Goal: Find specific page/section: Find specific page/section

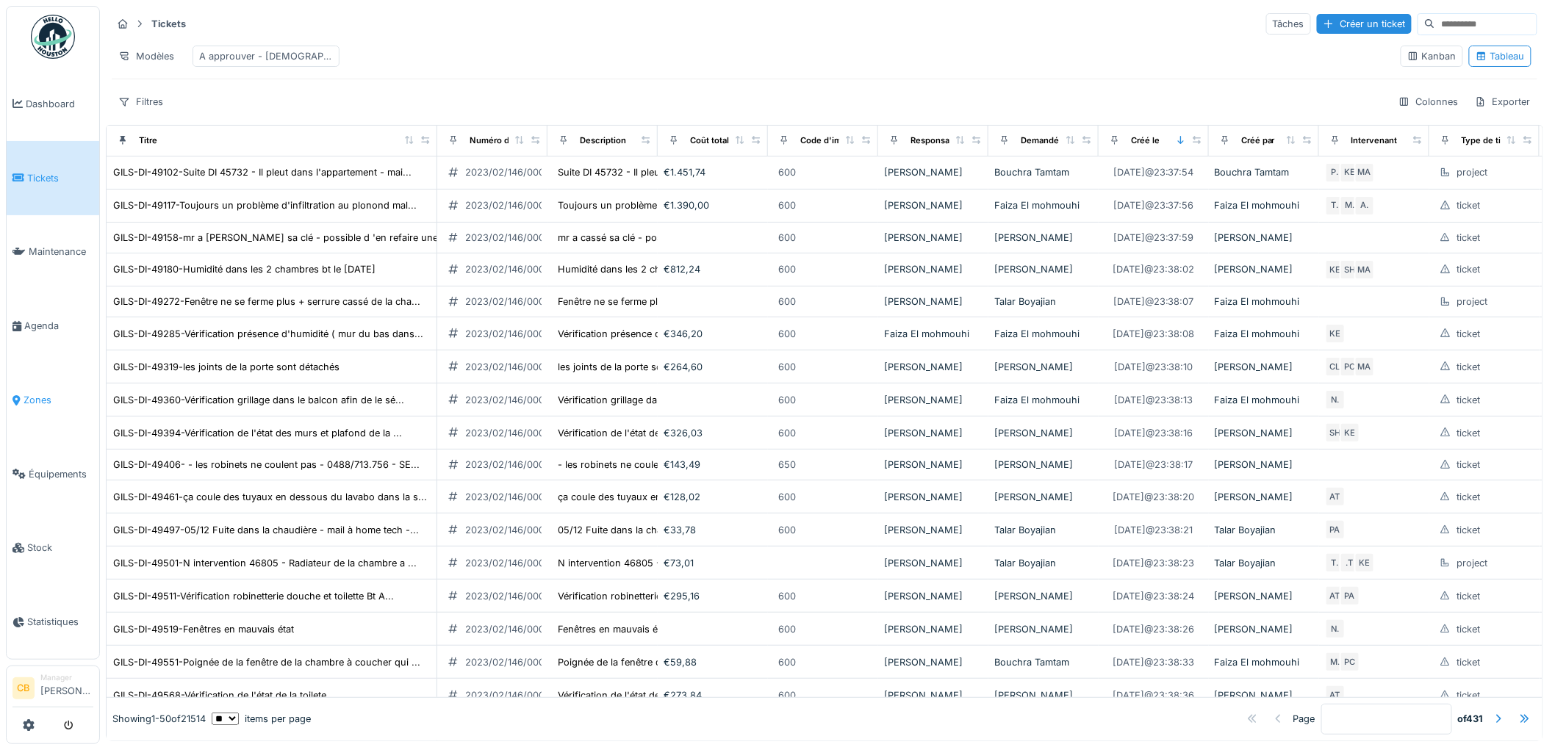
click at [32, 393] on span "Zones" at bounding box center [59, 400] width 70 height 14
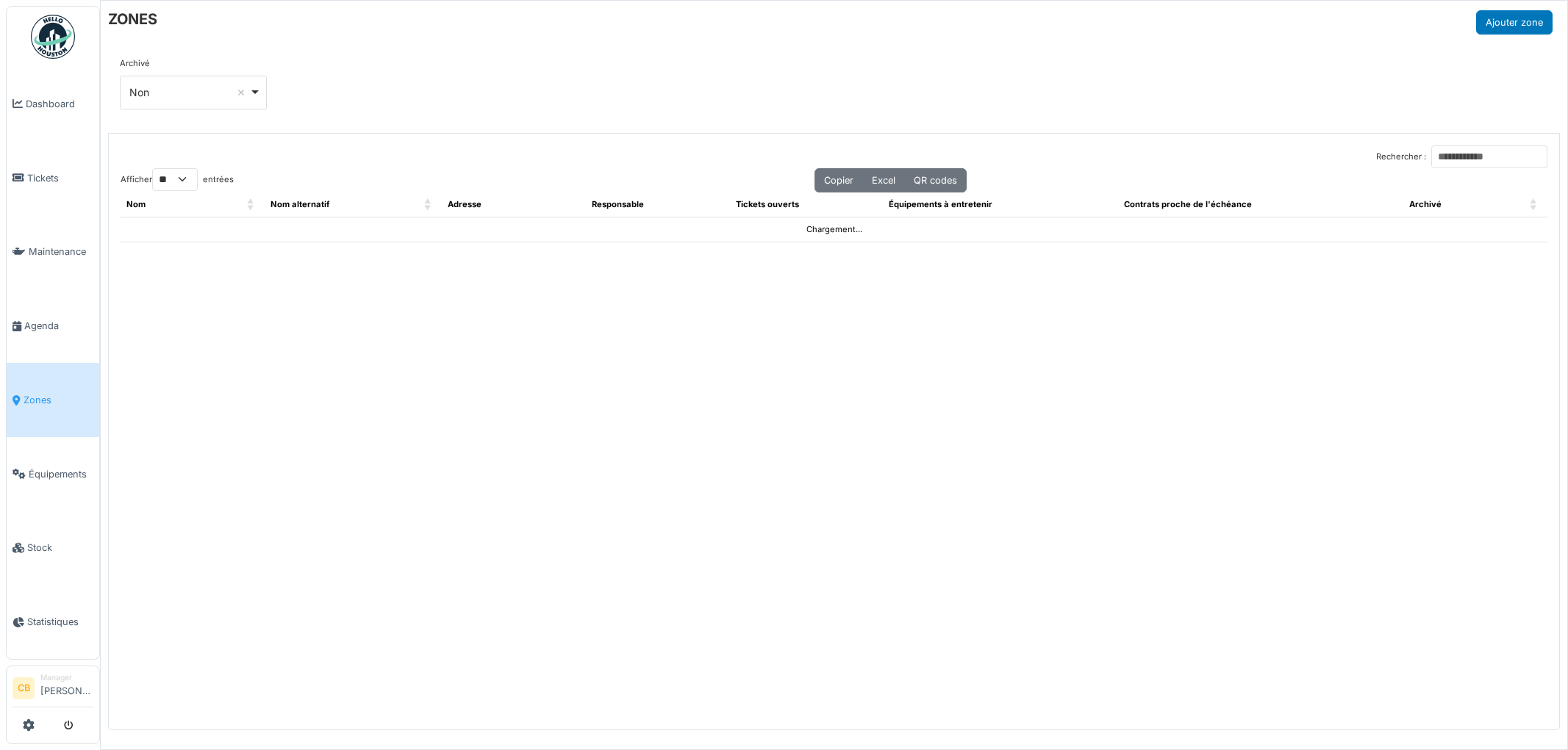
select select "**"
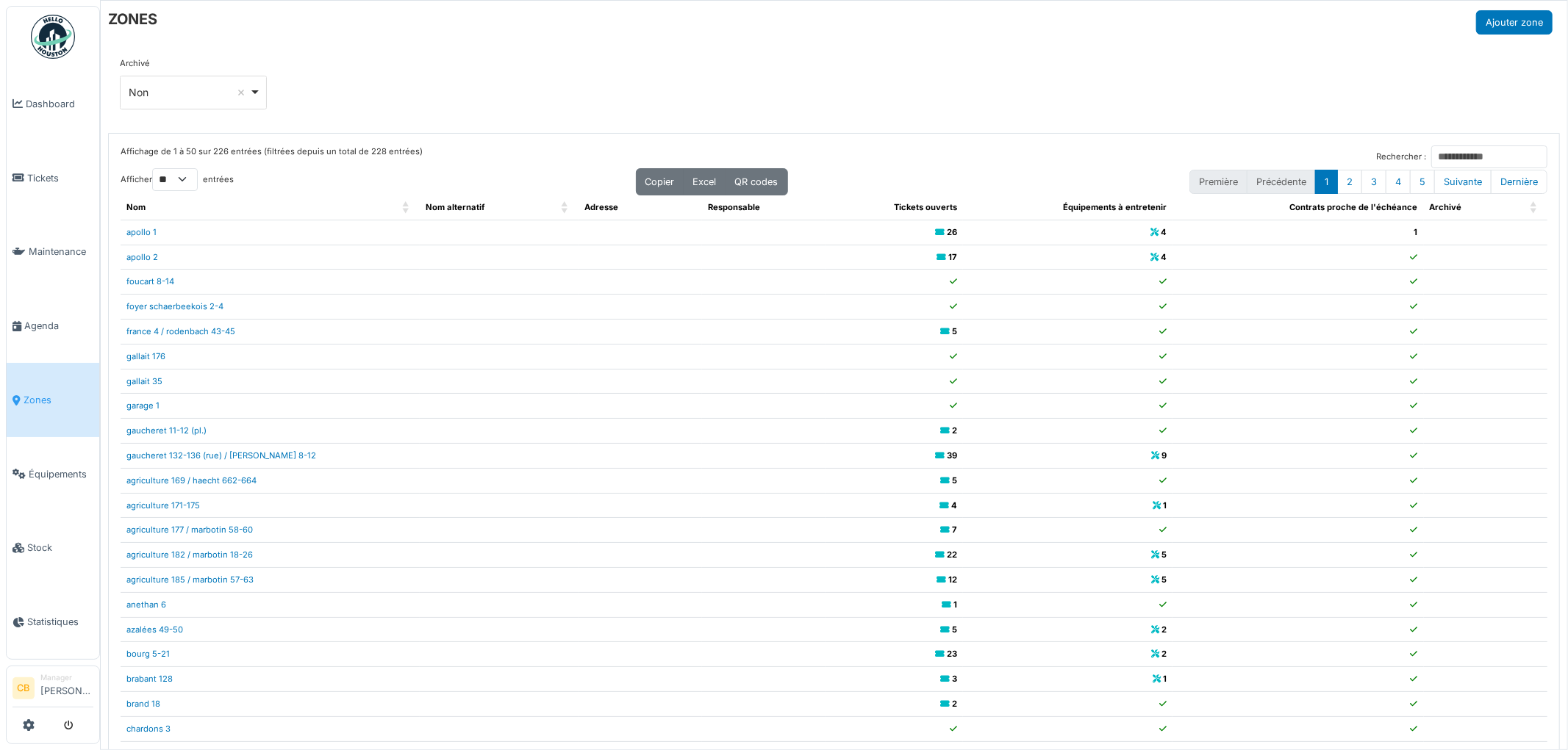
click at [171, 90] on div "Non Remove item" at bounding box center [189, 92] width 120 height 15
select select
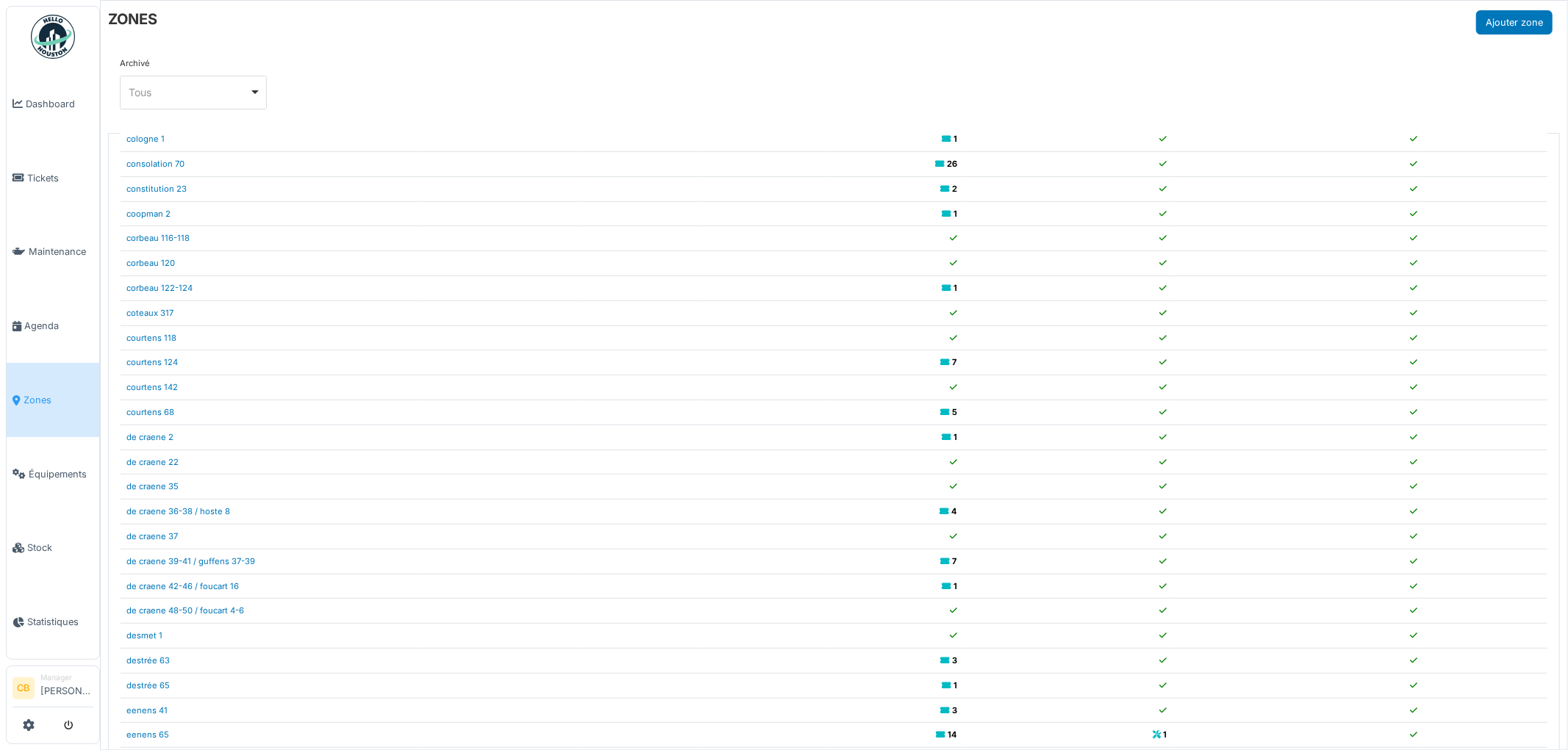
scroll to position [132, 0]
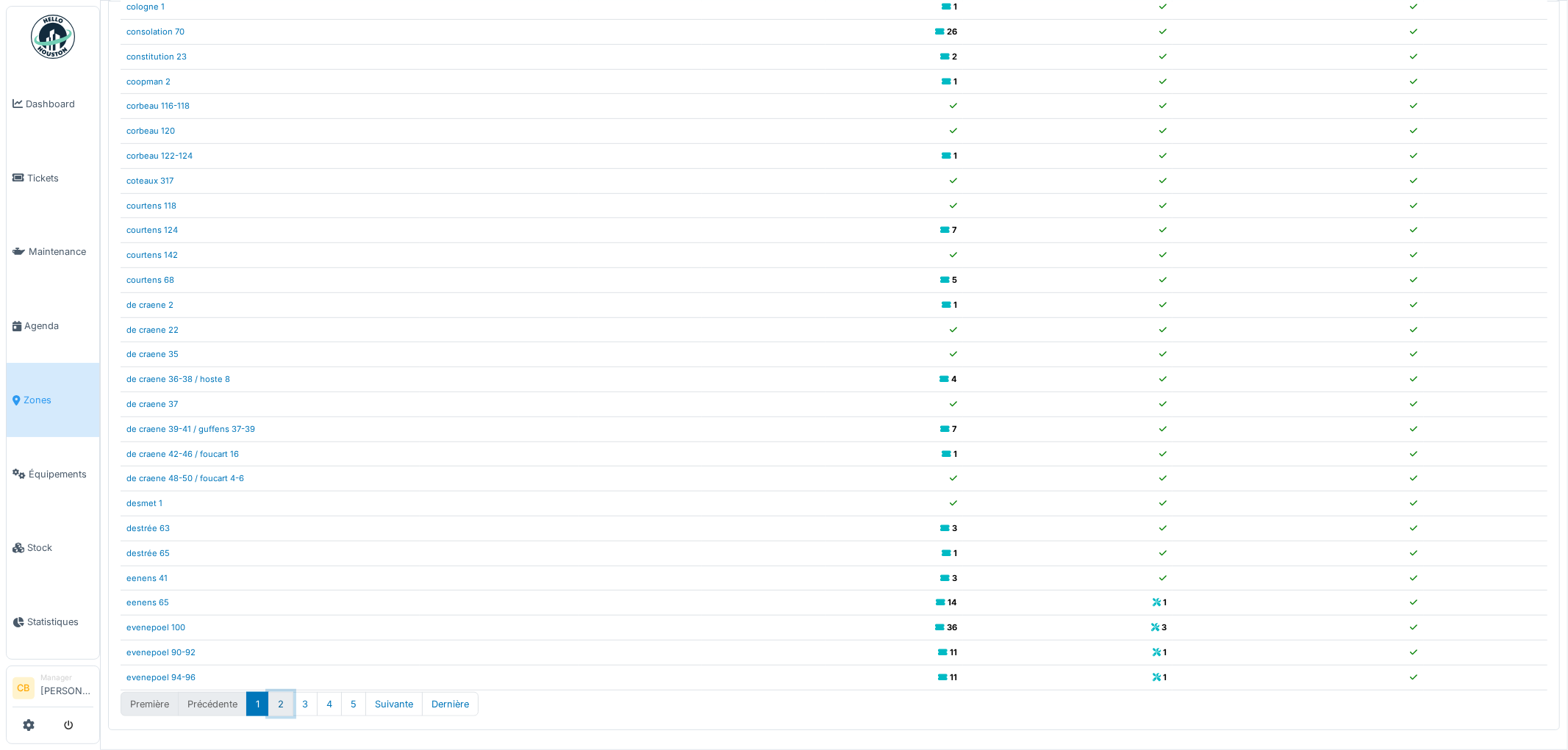
click at [280, 708] on button "2" at bounding box center [280, 704] width 25 height 24
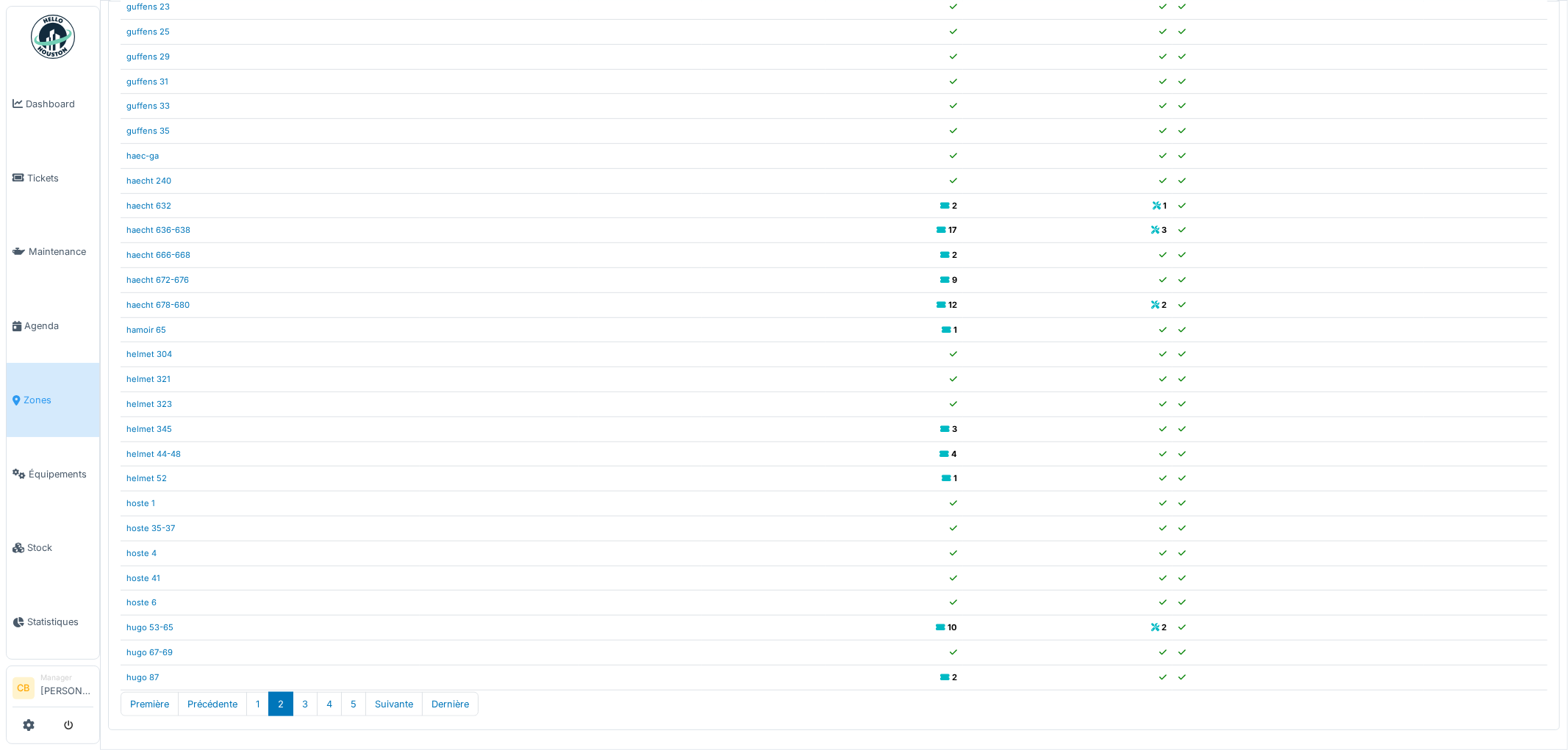
scroll to position [655, 0]
click at [257, 704] on button "1" at bounding box center [257, 704] width 23 height 24
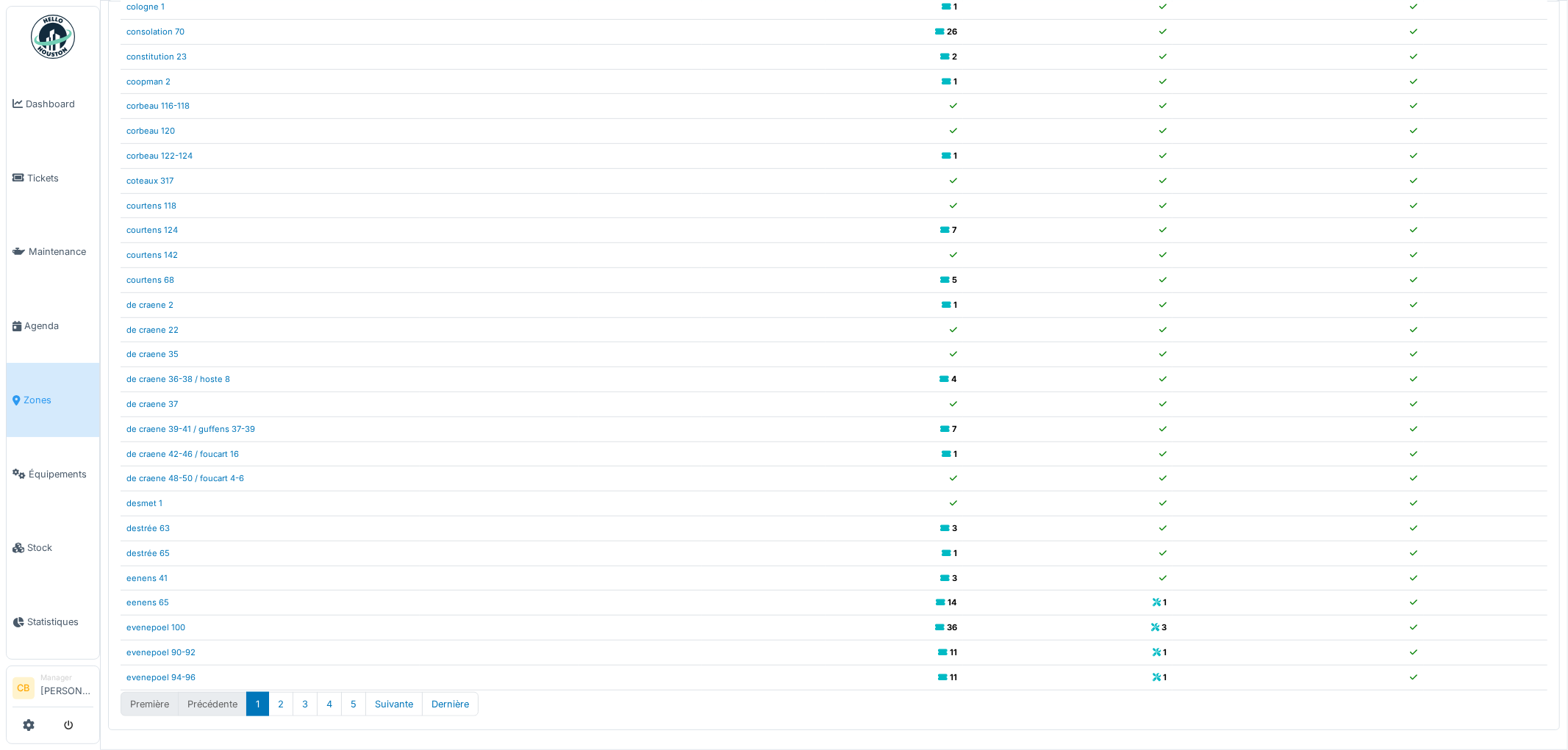
scroll to position [642, 0]
click at [406, 703] on button "Suivante" at bounding box center [393, 704] width 57 height 24
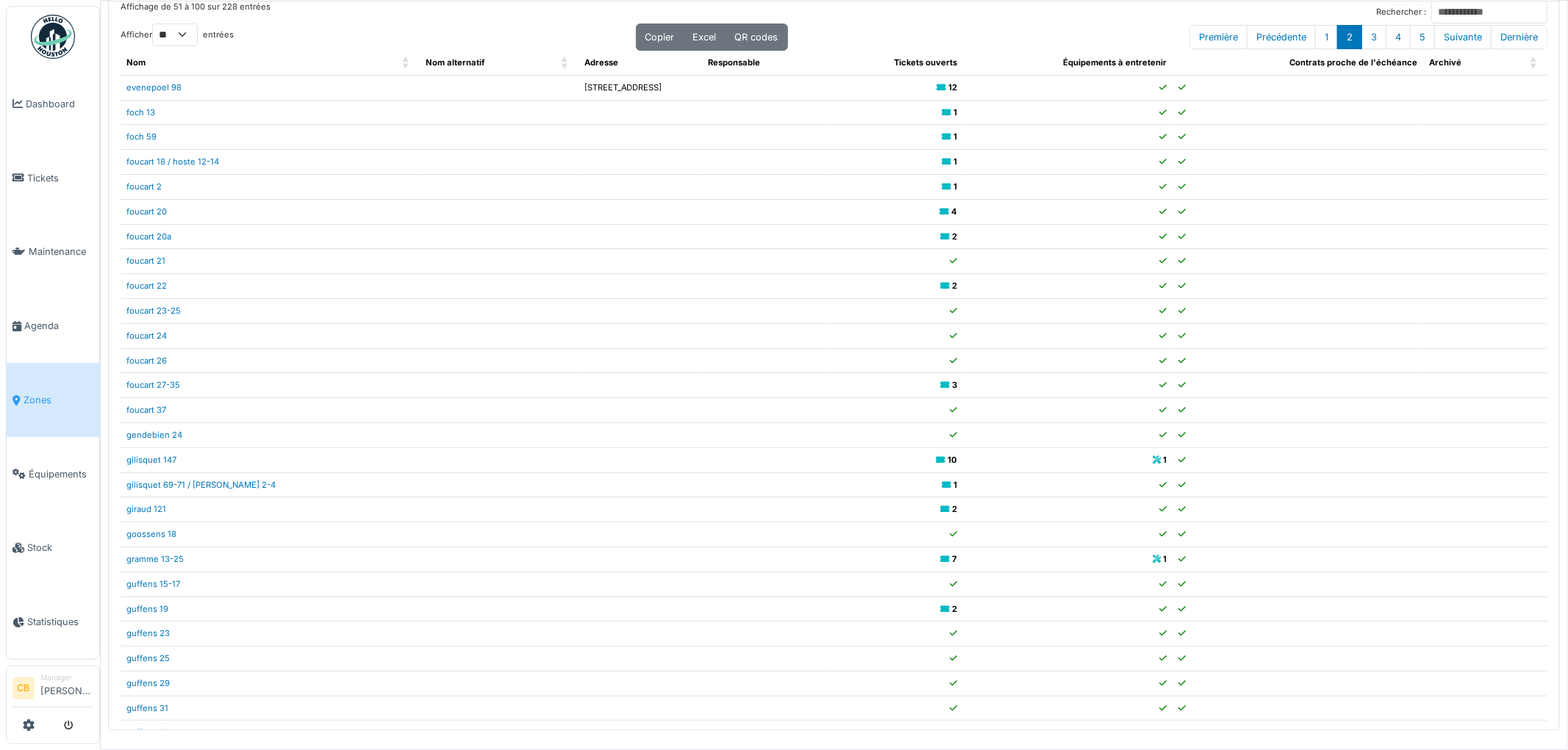
scroll to position [0, 0]
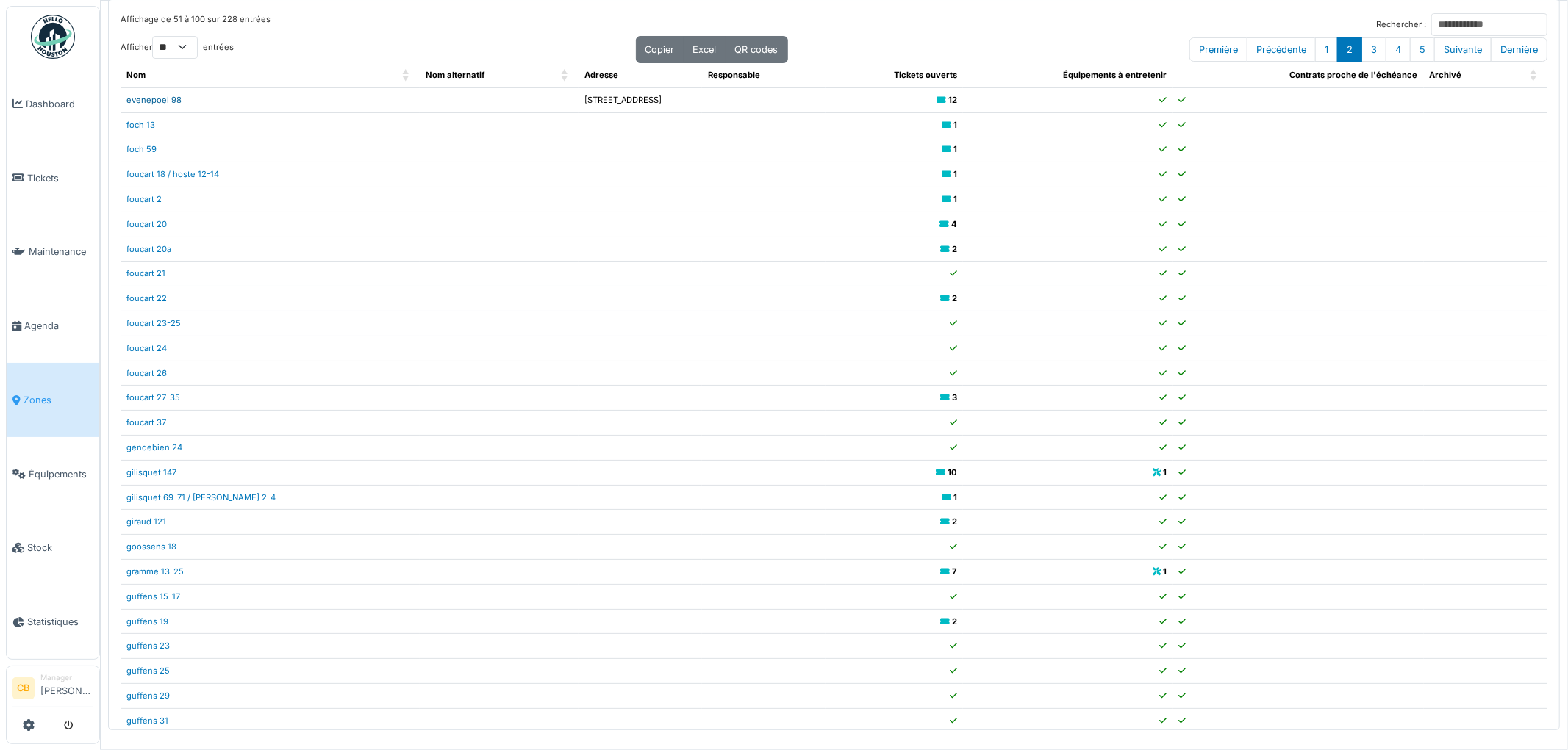
click at [162, 100] on link "evenepoel 98" at bounding box center [153, 100] width 55 height 10
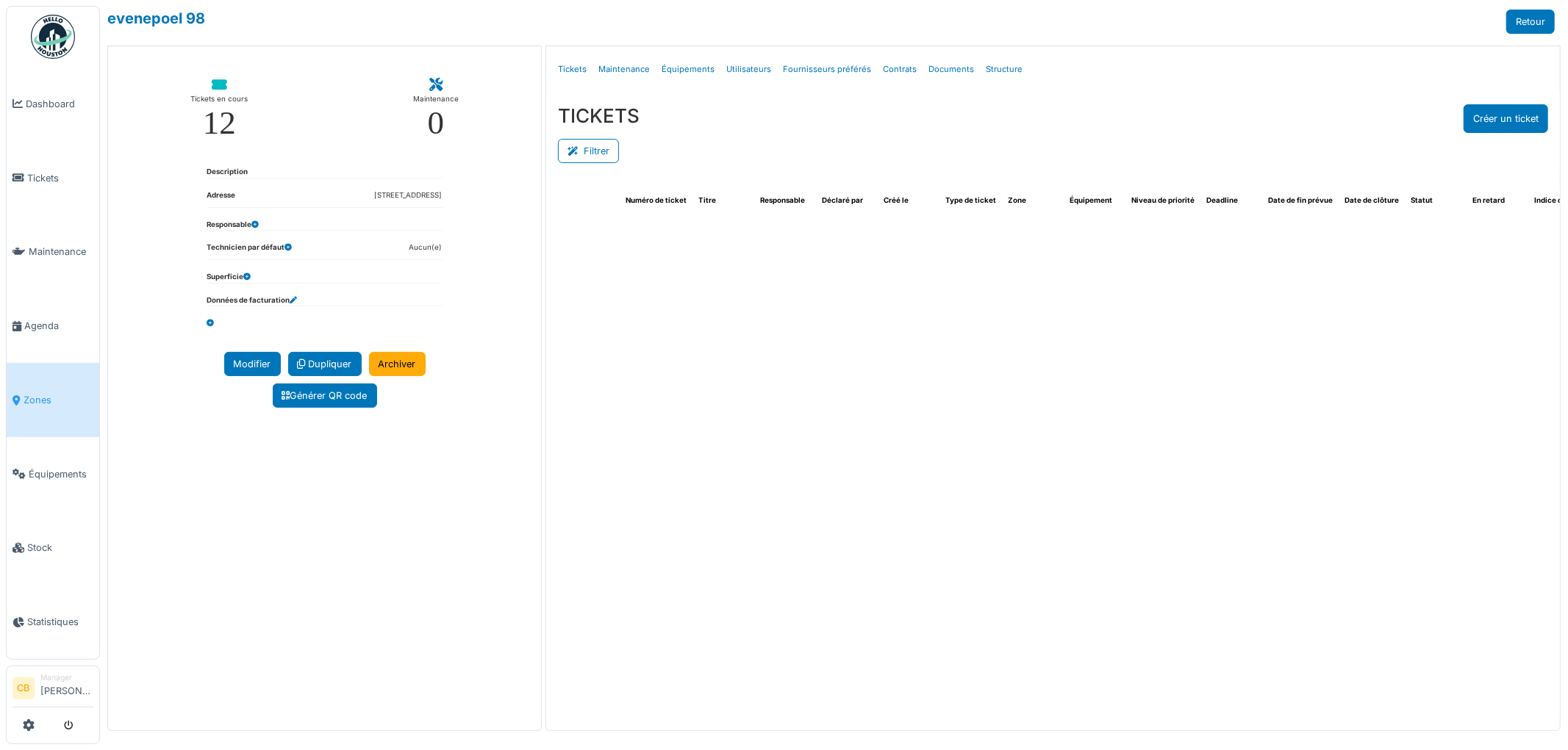
select select "***"
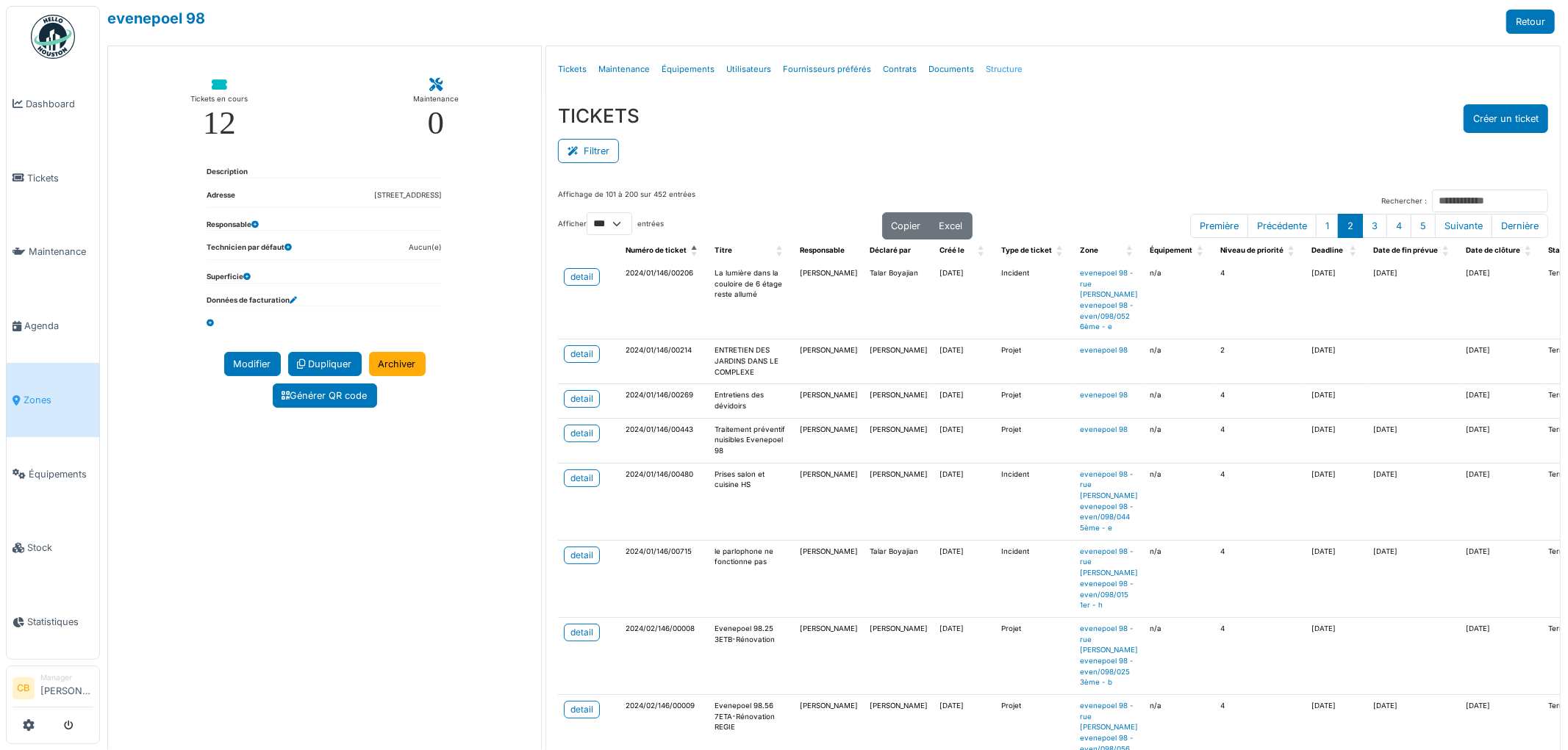
click at [980, 69] on link "Structure" at bounding box center [1004, 69] width 49 height 35
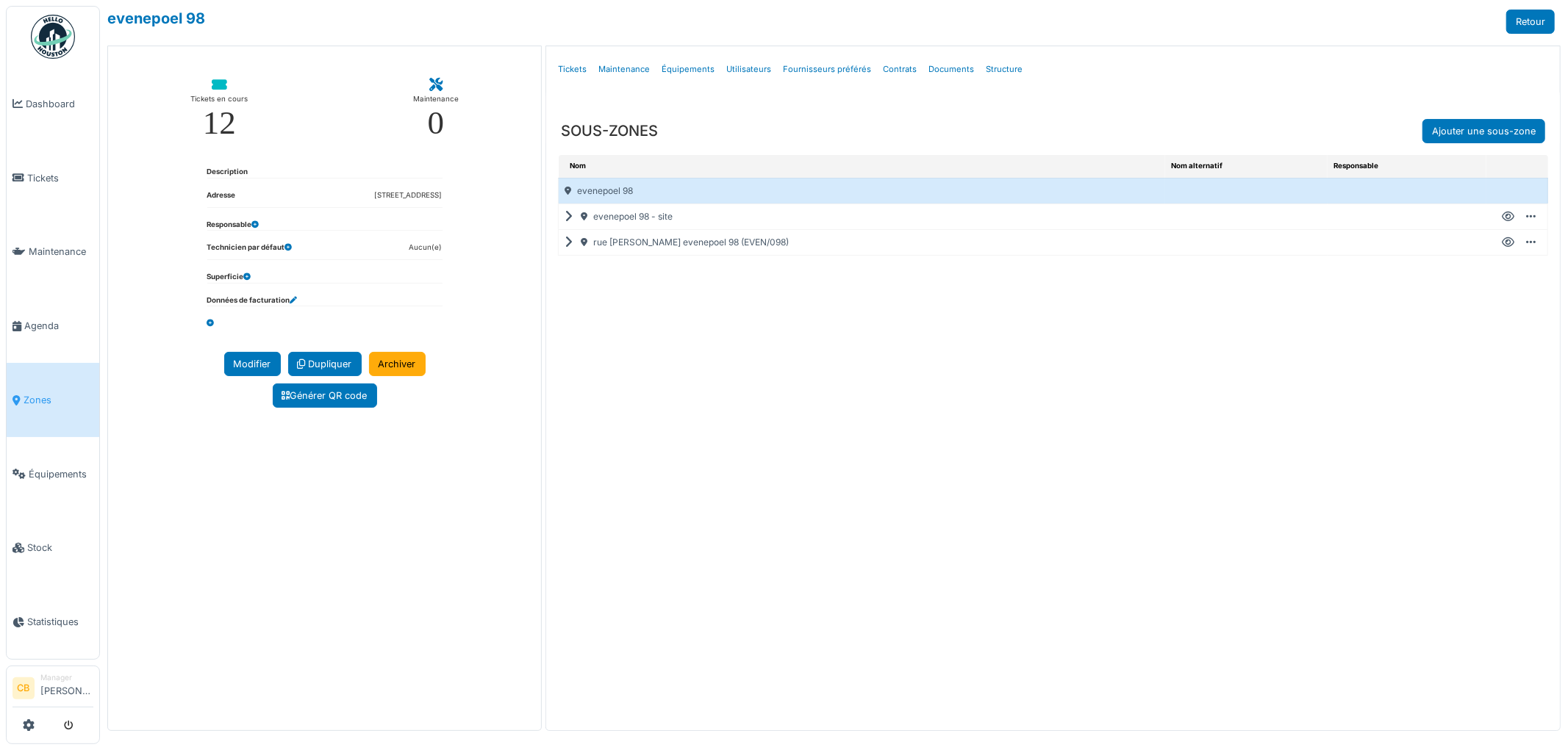
click at [568, 217] on icon at bounding box center [572, 217] width 14 height 1
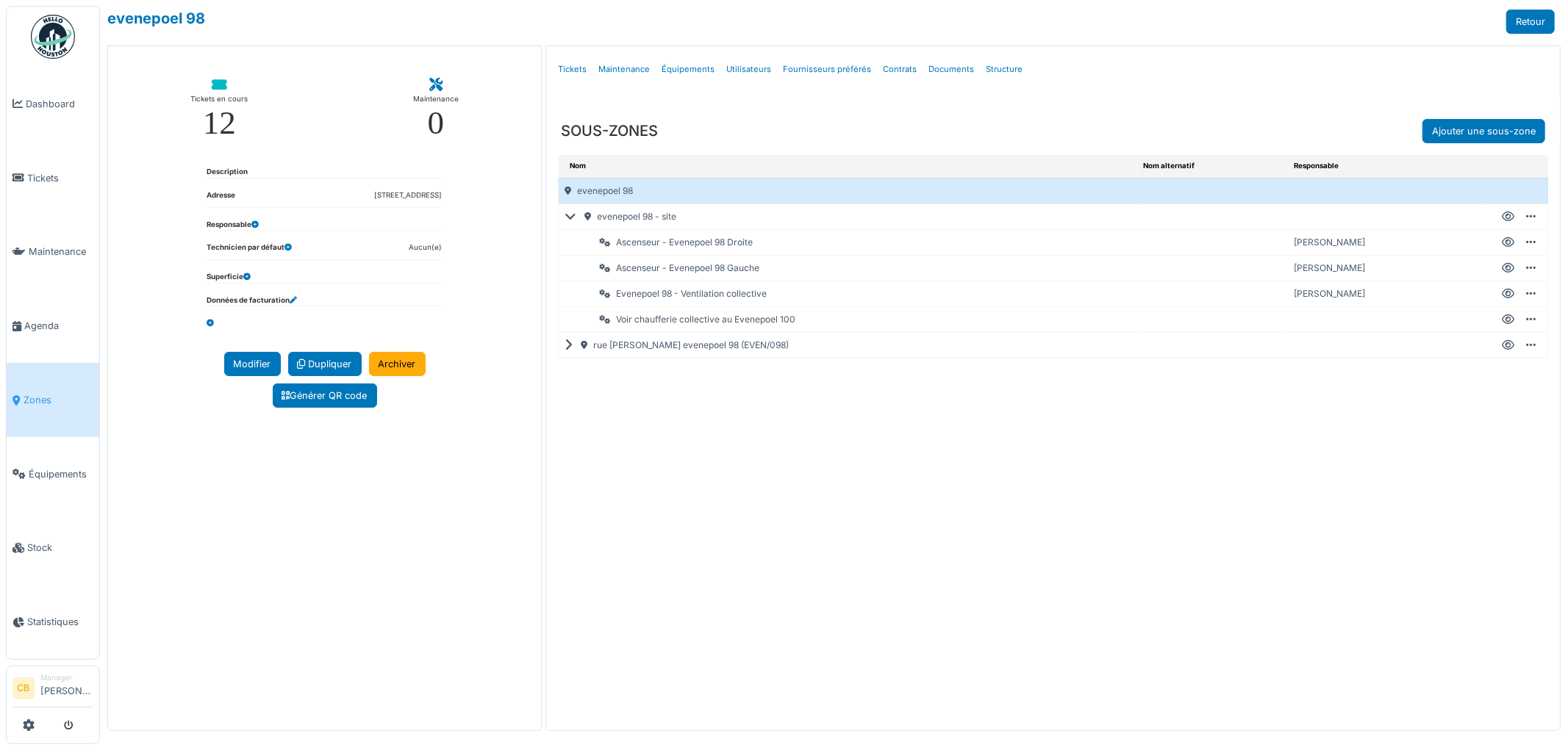
click at [567, 217] on icon at bounding box center [574, 217] width 18 height 1
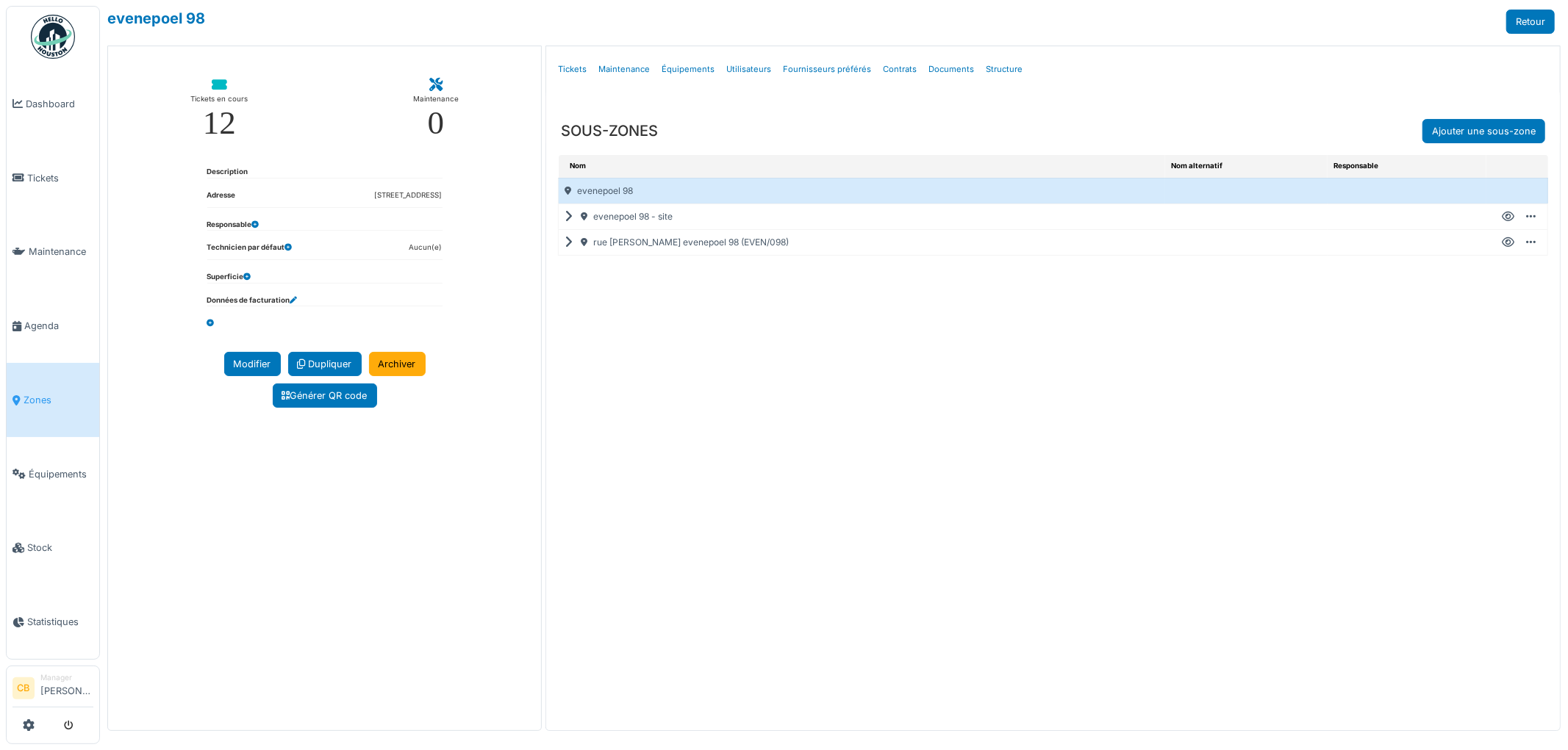
click at [570, 243] on icon at bounding box center [572, 243] width 14 height 1
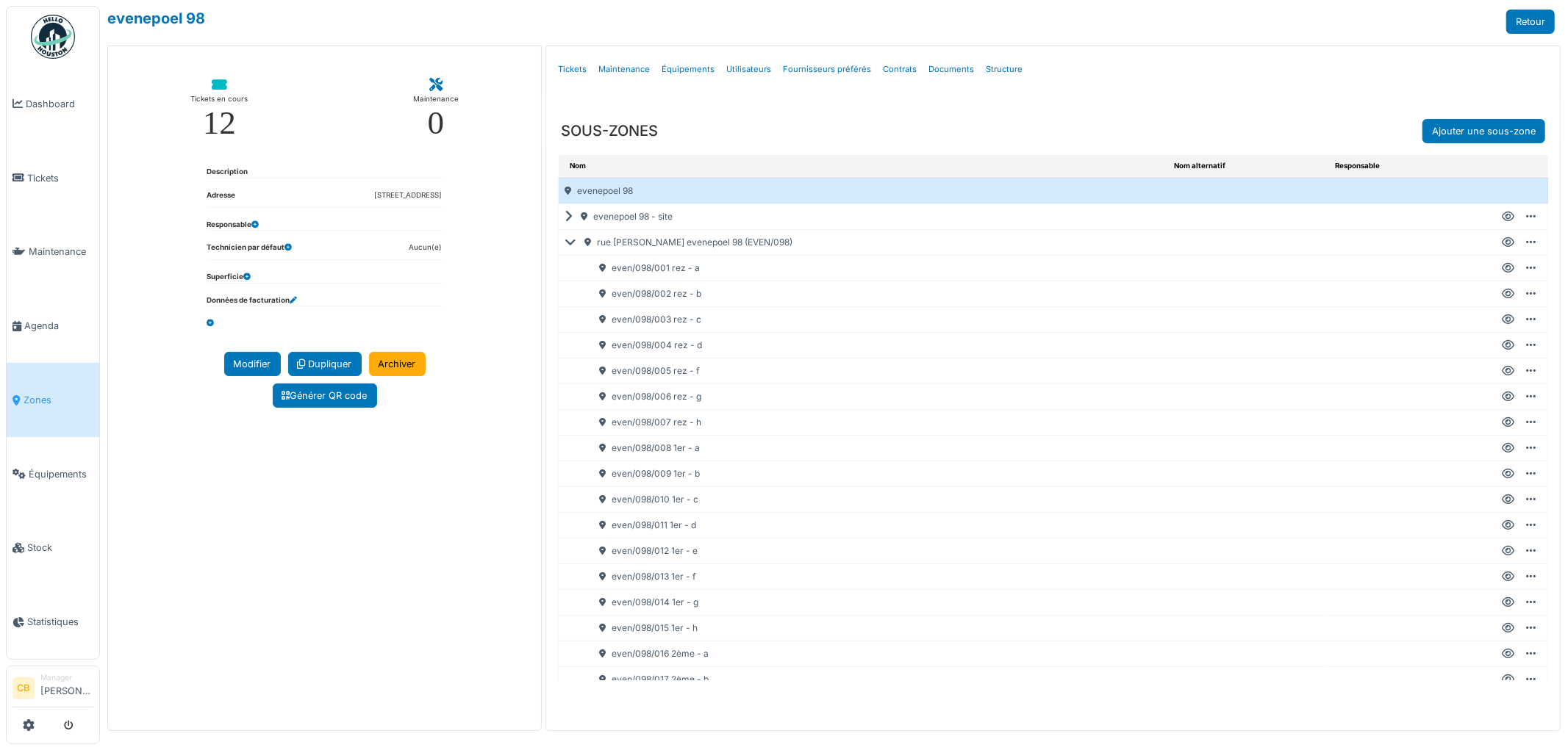
click at [1502, 243] on icon at bounding box center [1508, 243] width 12 height 1
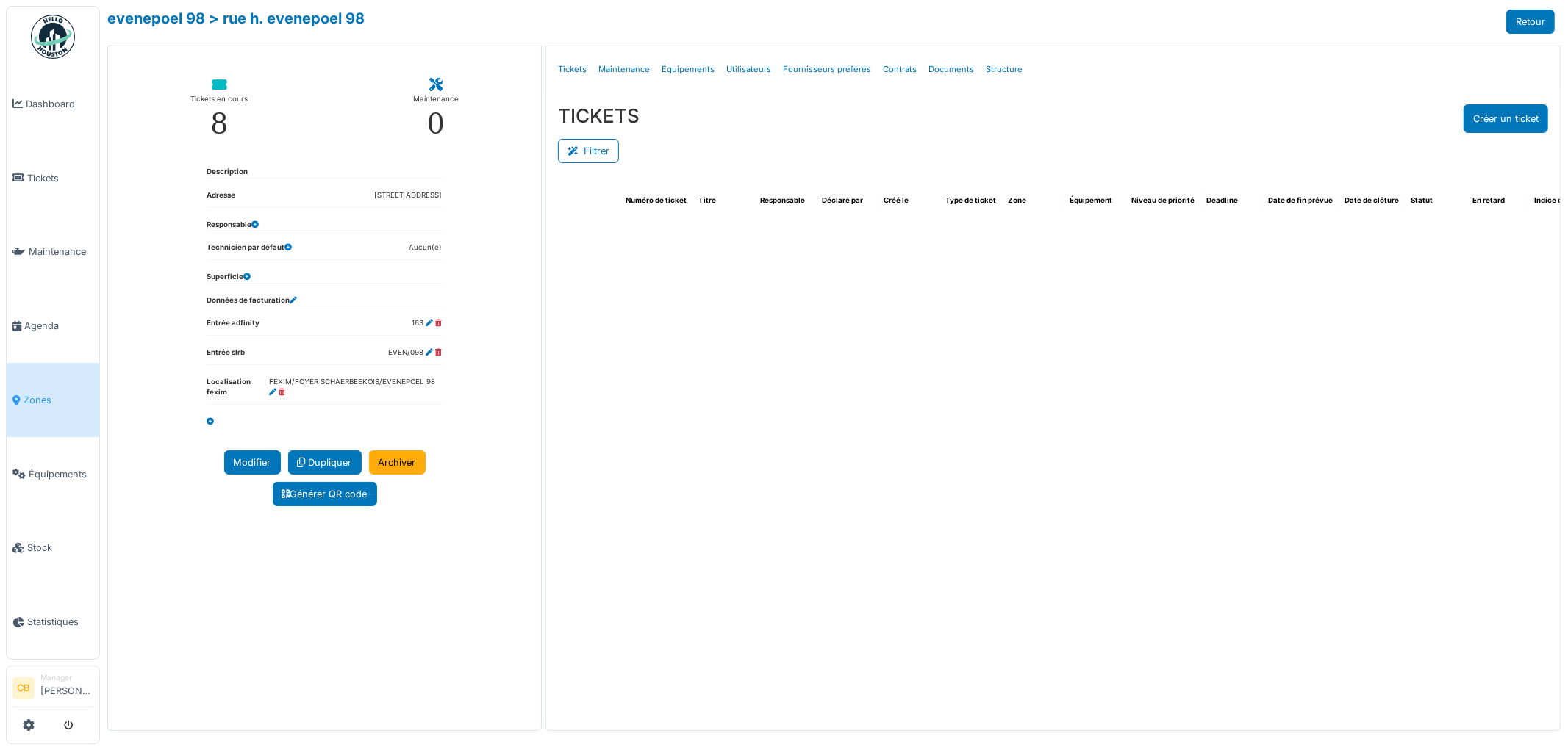
select select "***"
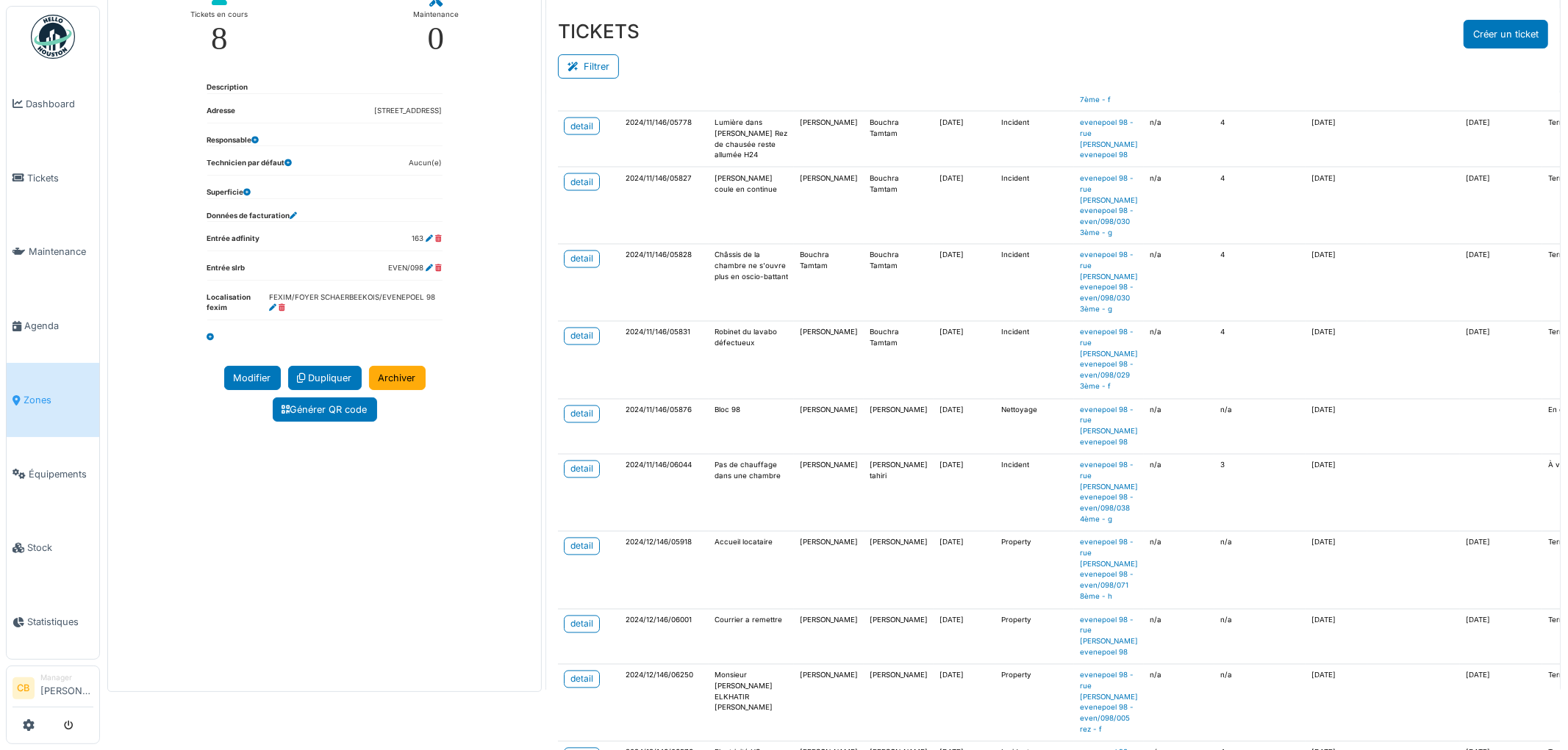
scroll to position [157, 0]
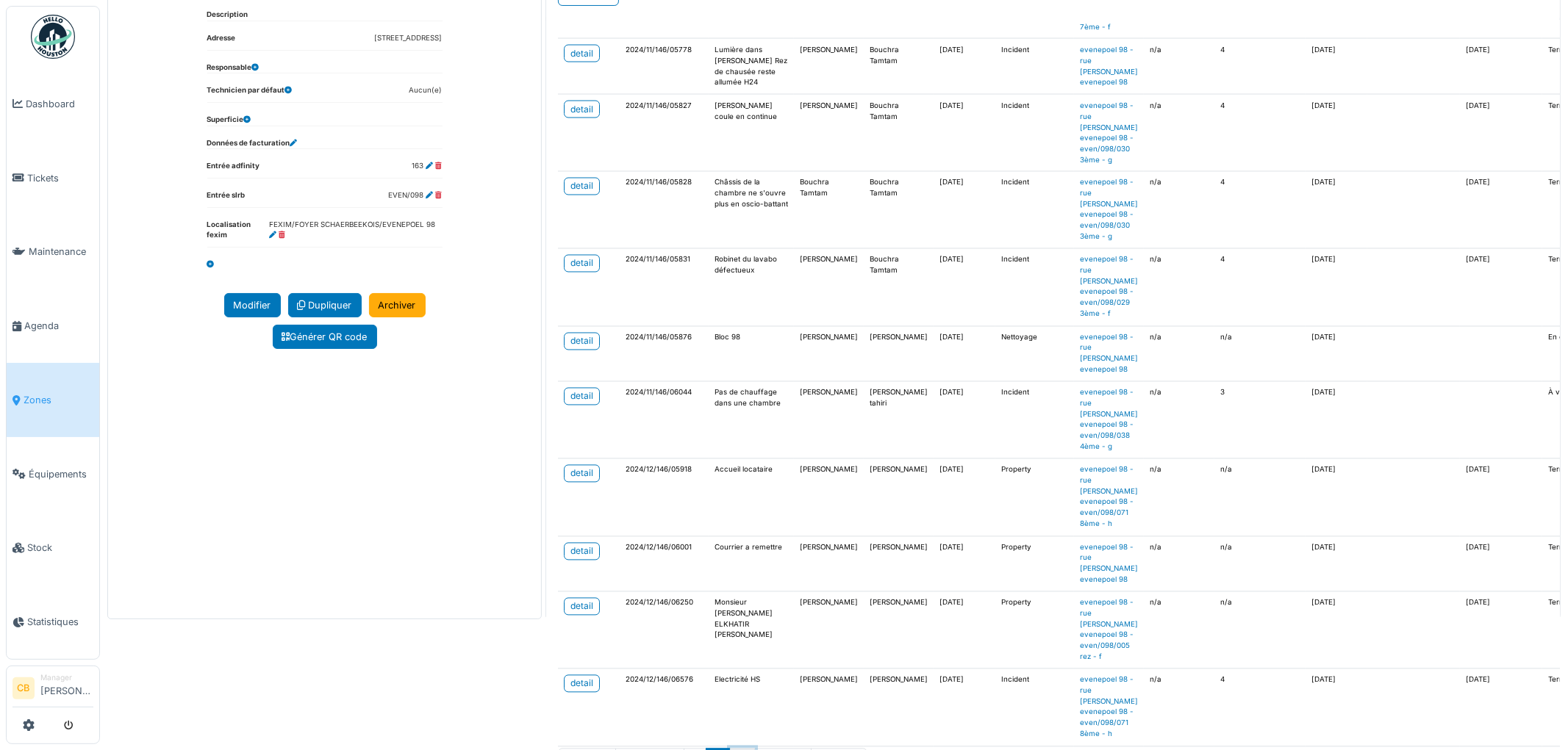
click at [742, 749] on button "3" at bounding box center [742, 761] width 25 height 24
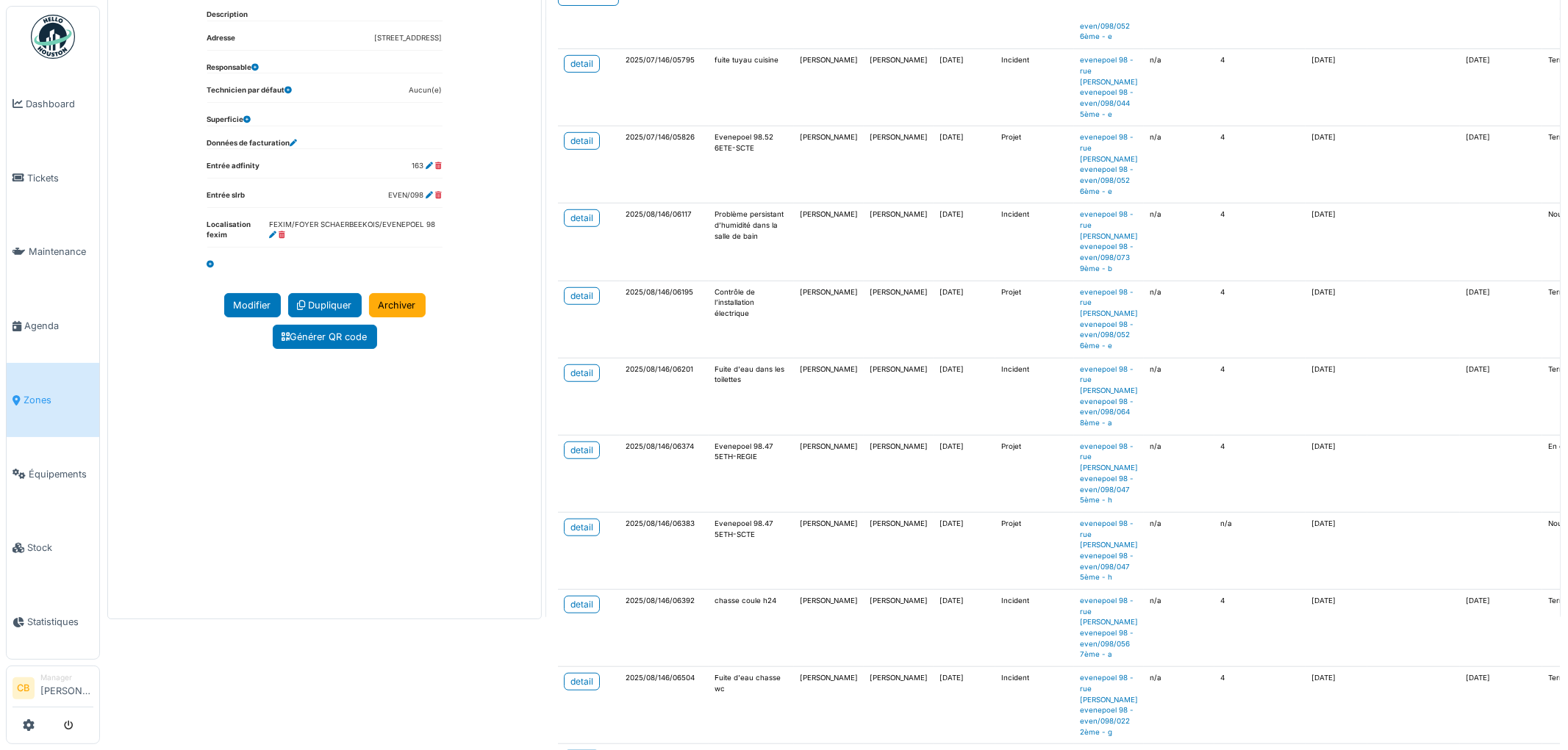
scroll to position [5510, 0]
click at [574, 205] on td "detail" at bounding box center [589, 243] width 62 height 77
click at [574, 213] on div "detail" at bounding box center [581, 219] width 23 height 13
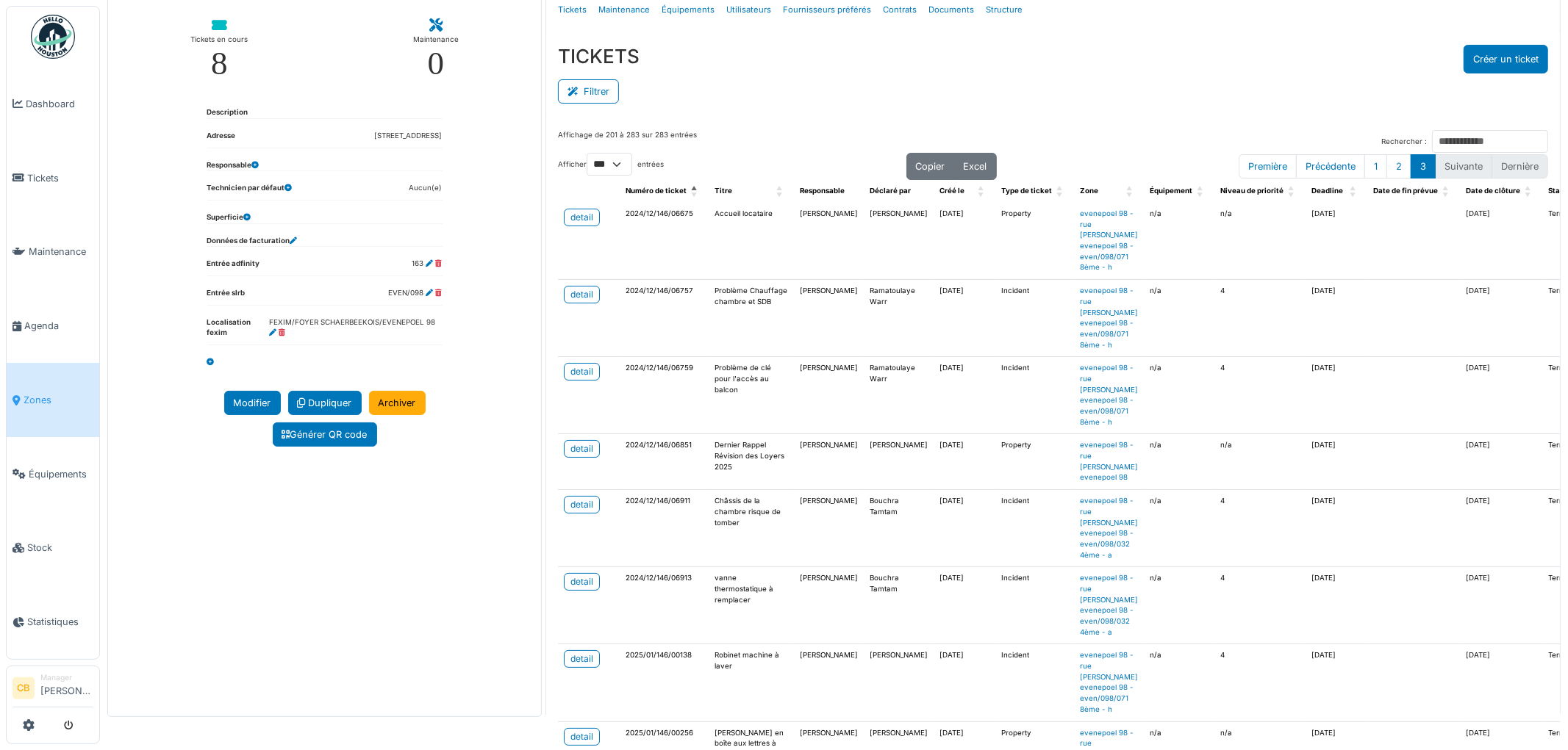
scroll to position [0, 0]
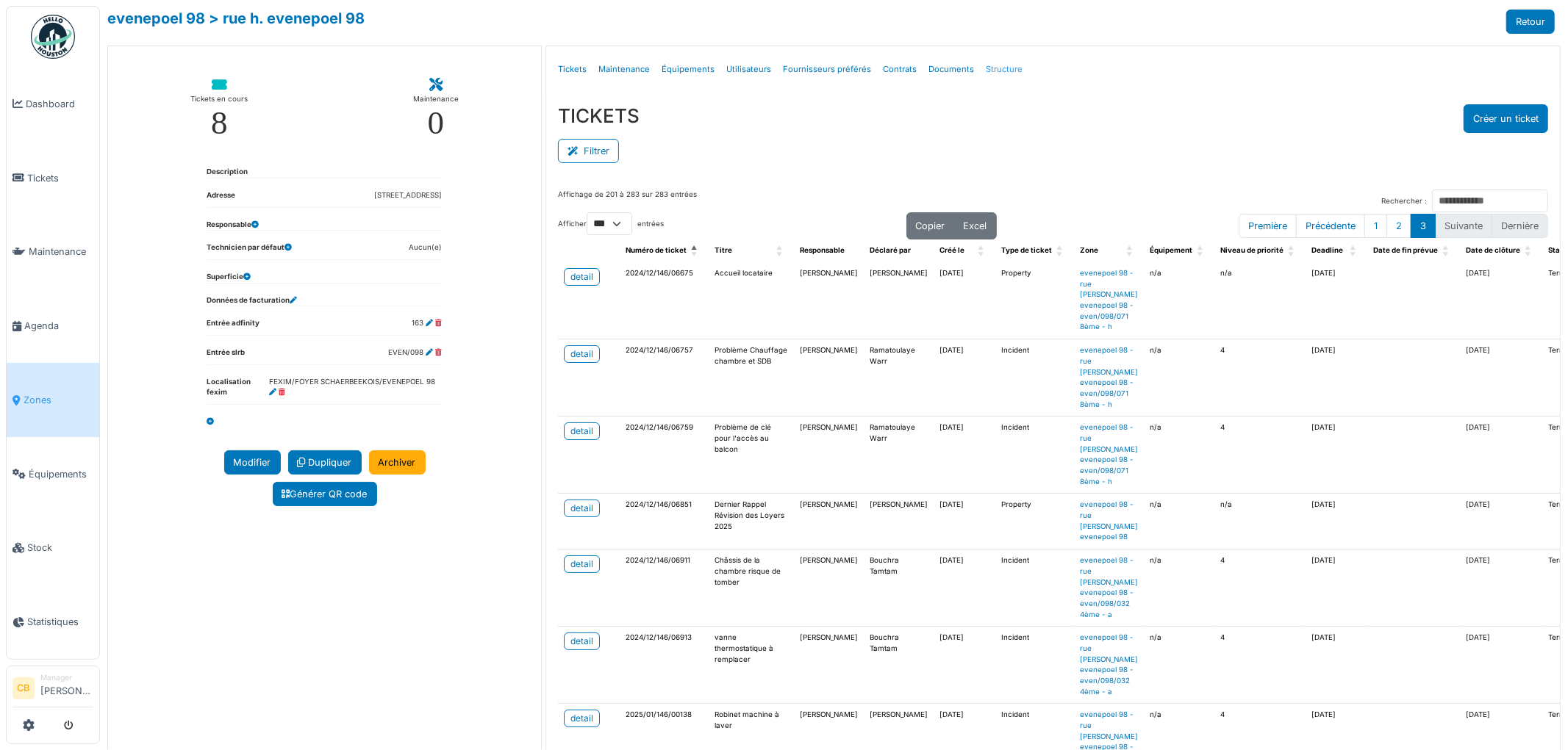
click at [1000, 65] on link "Structure" at bounding box center [1004, 69] width 49 height 35
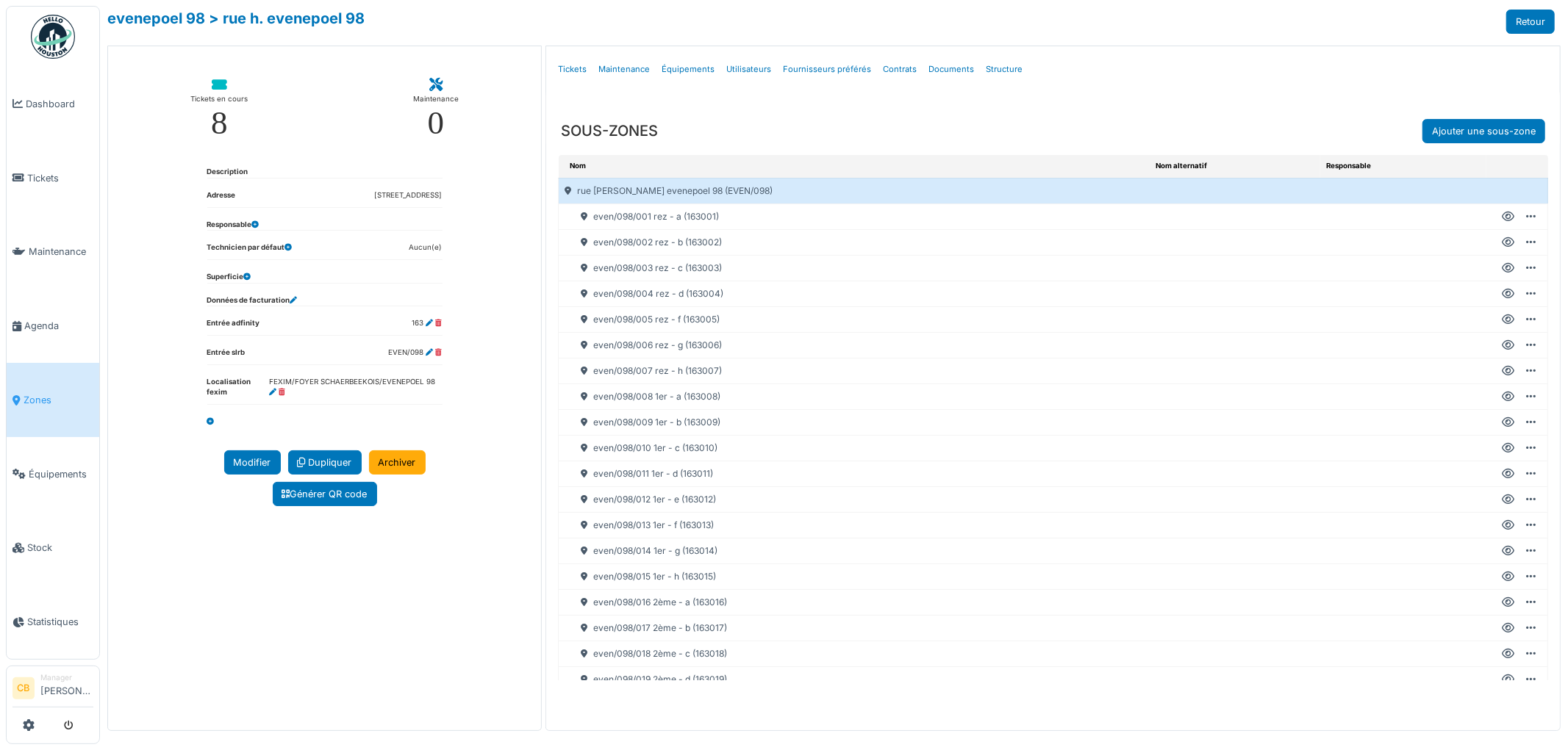
click at [1502, 217] on icon at bounding box center [1508, 217] width 12 height 1
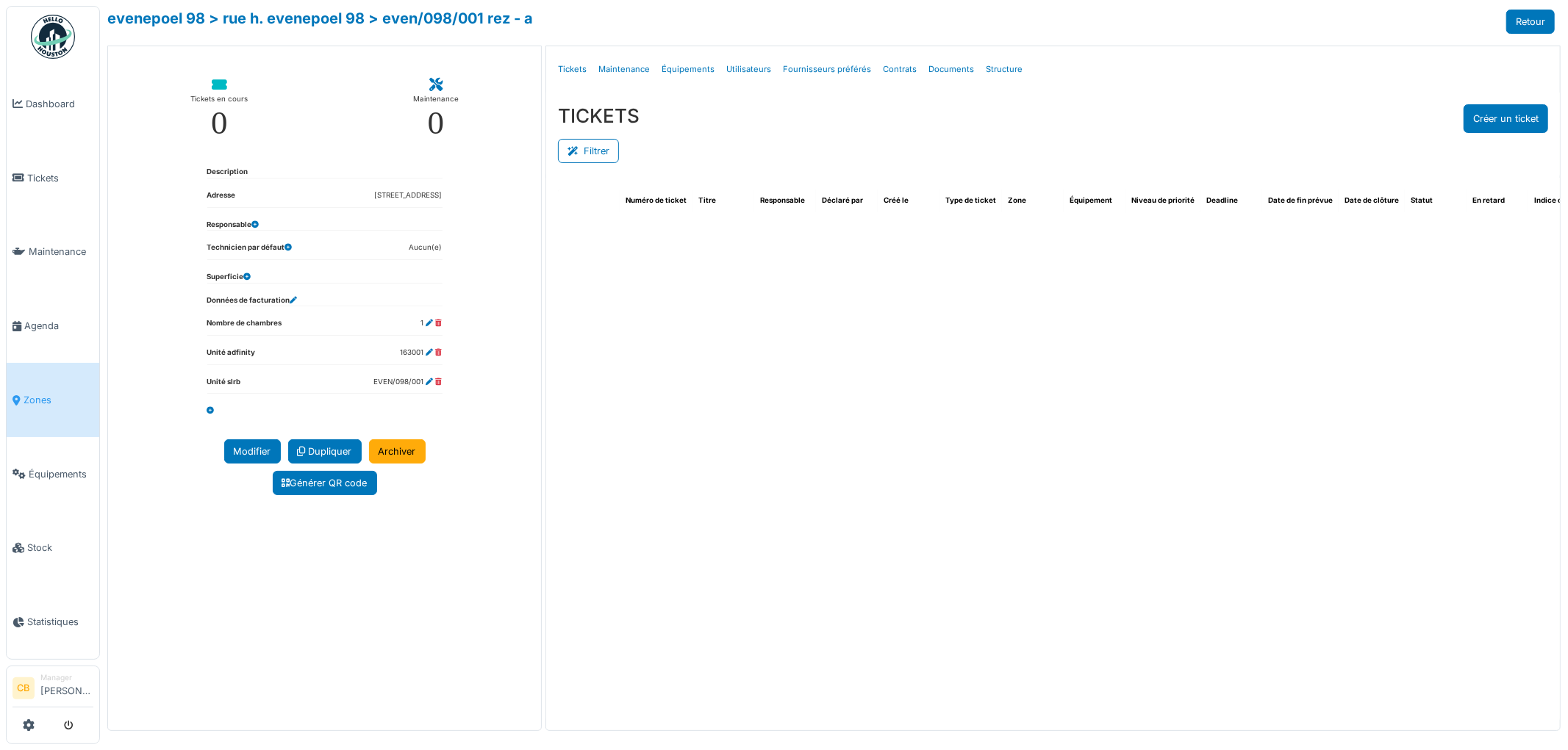
select select "***"
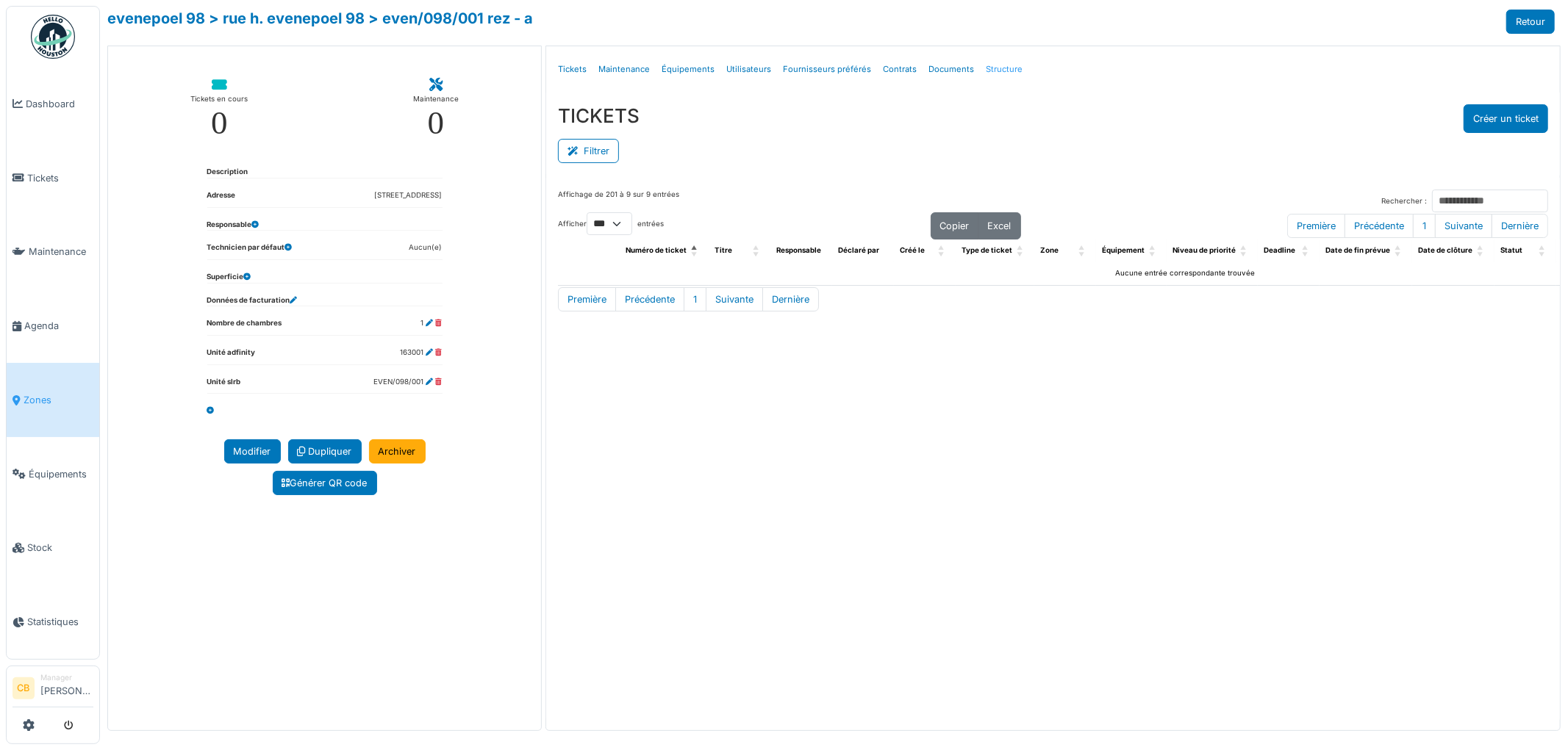
click at [991, 69] on link "Structure" at bounding box center [1004, 69] width 49 height 35
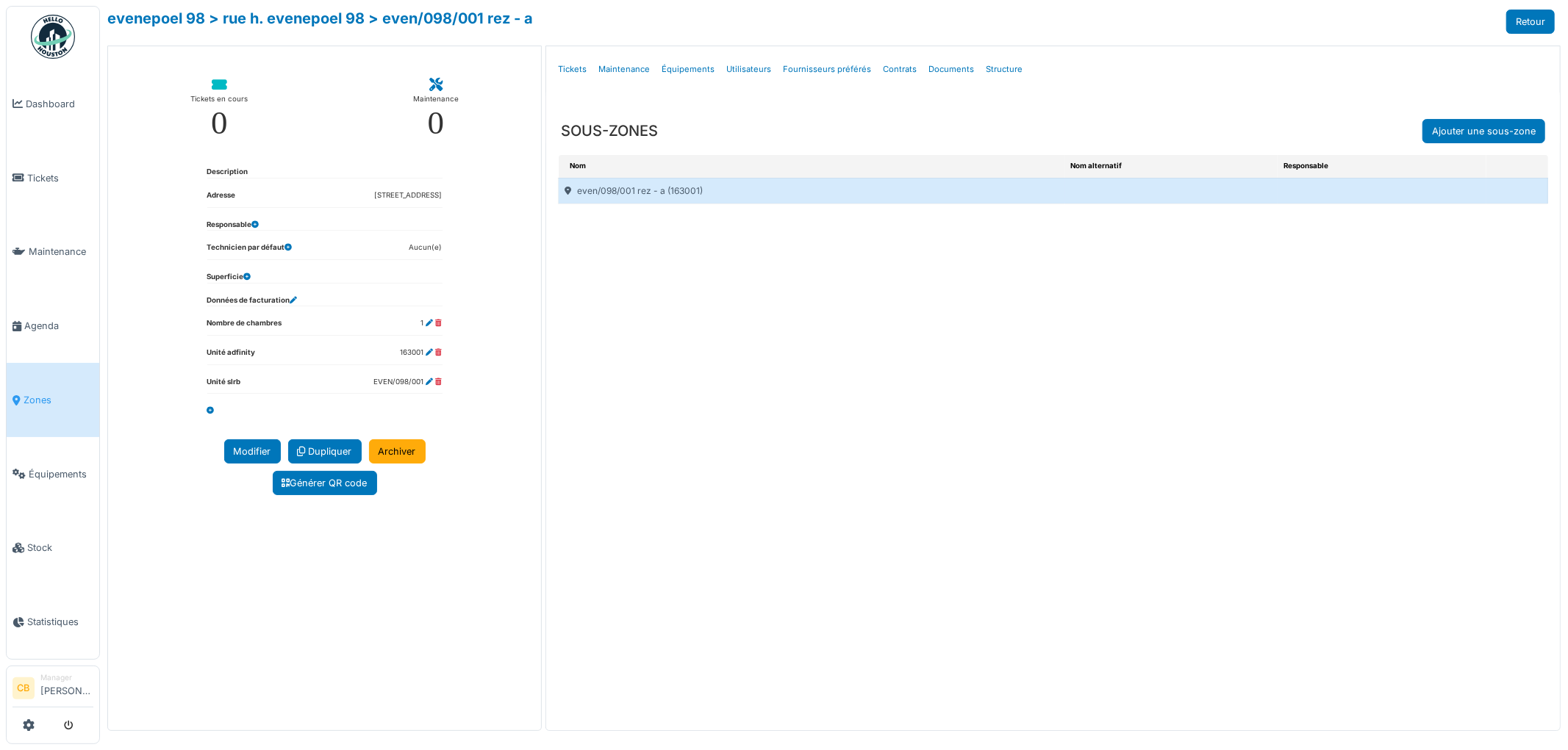
click at [670, 189] on div "even/098/001 rez - a (163001)" at bounding box center [812, 191] width 506 height 25
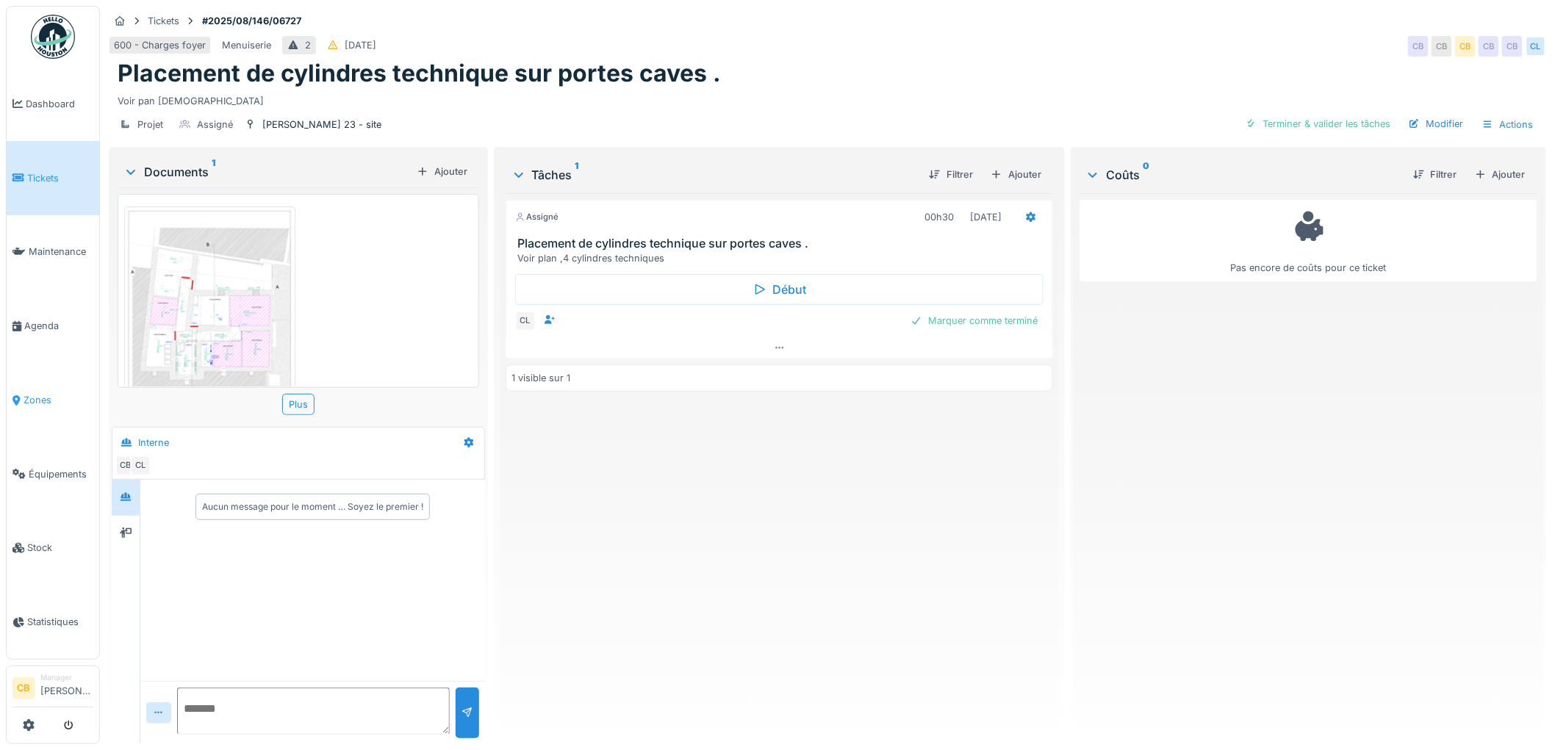
click at [43, 393] on span "Zones" at bounding box center [59, 400] width 70 height 14
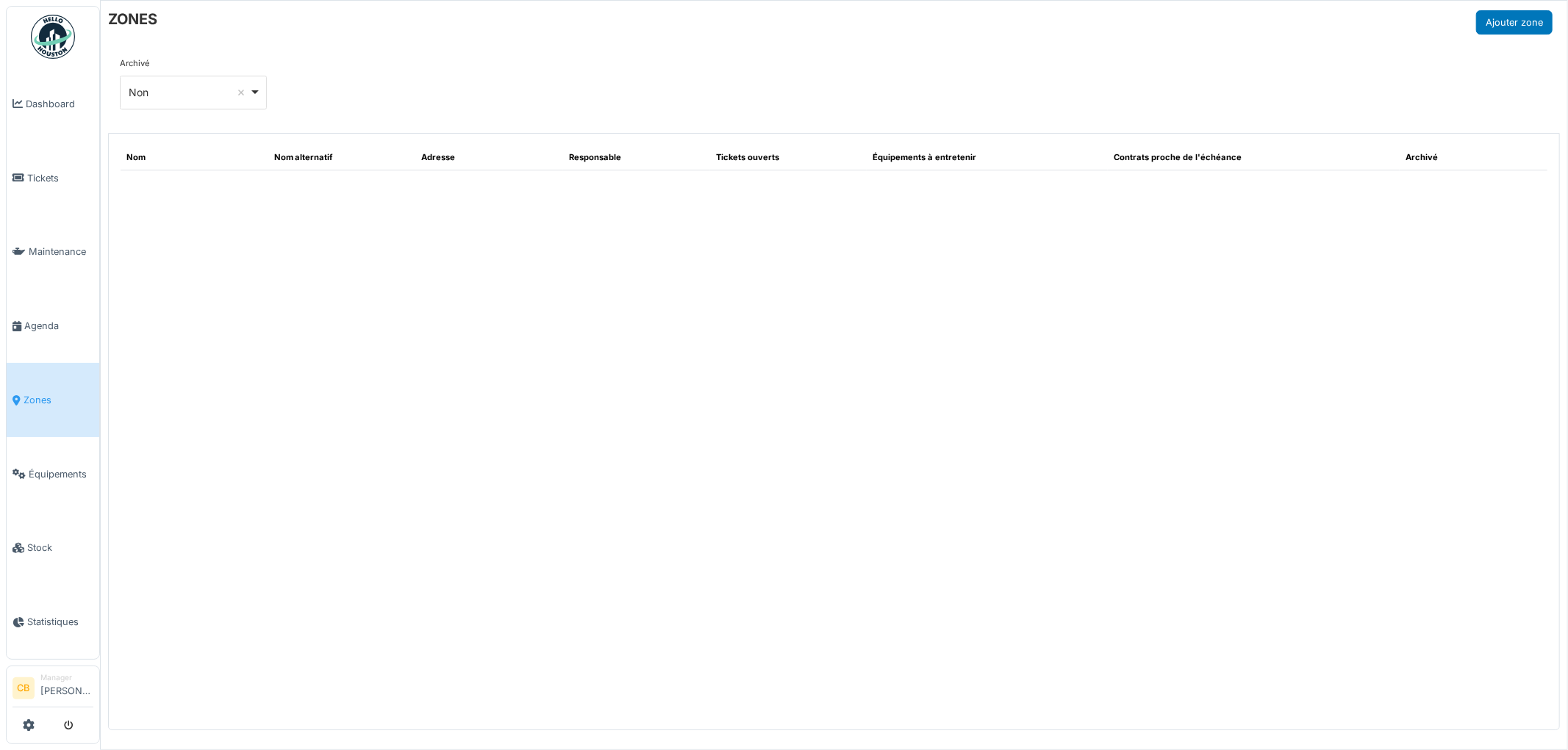
select select "**"
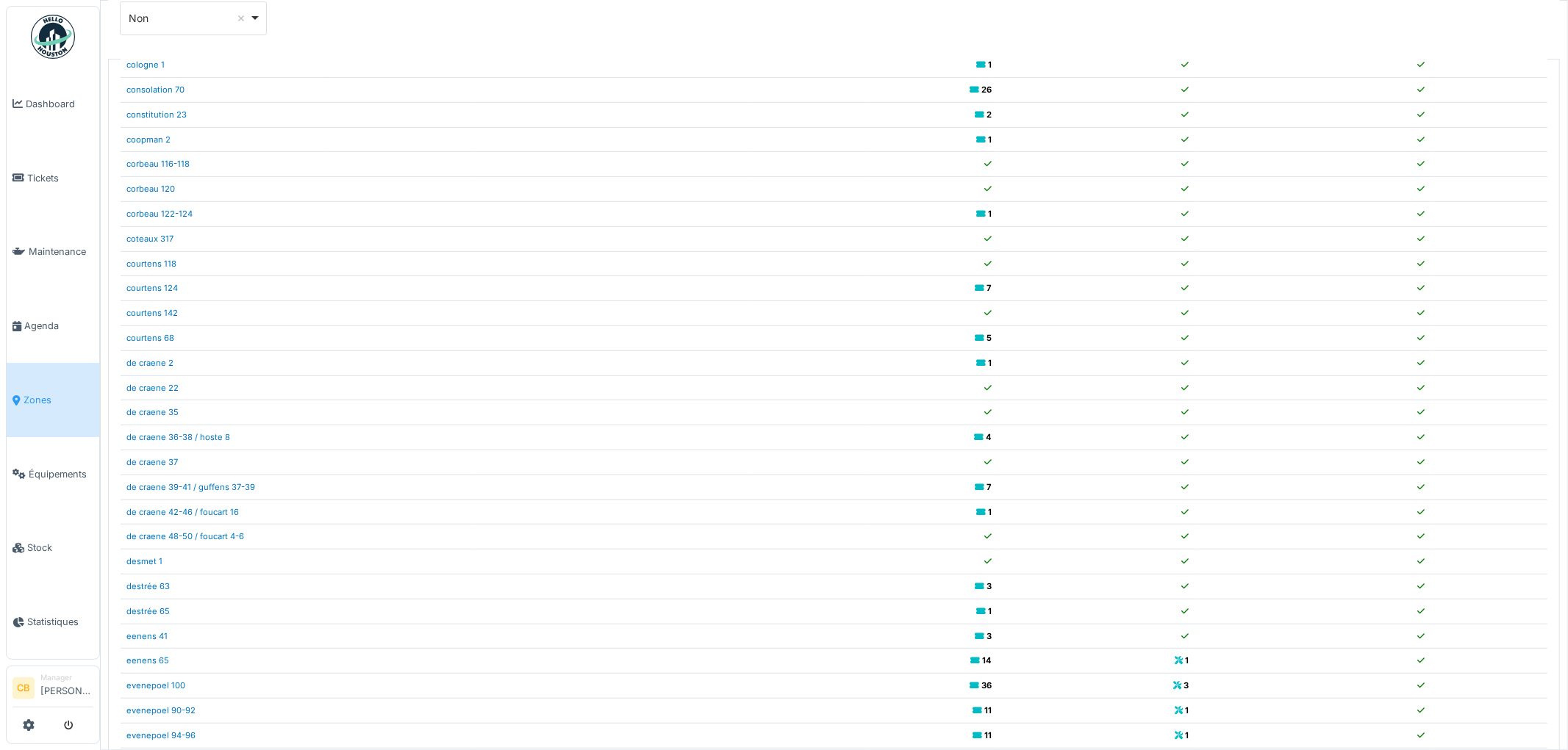
scroll to position [132, 0]
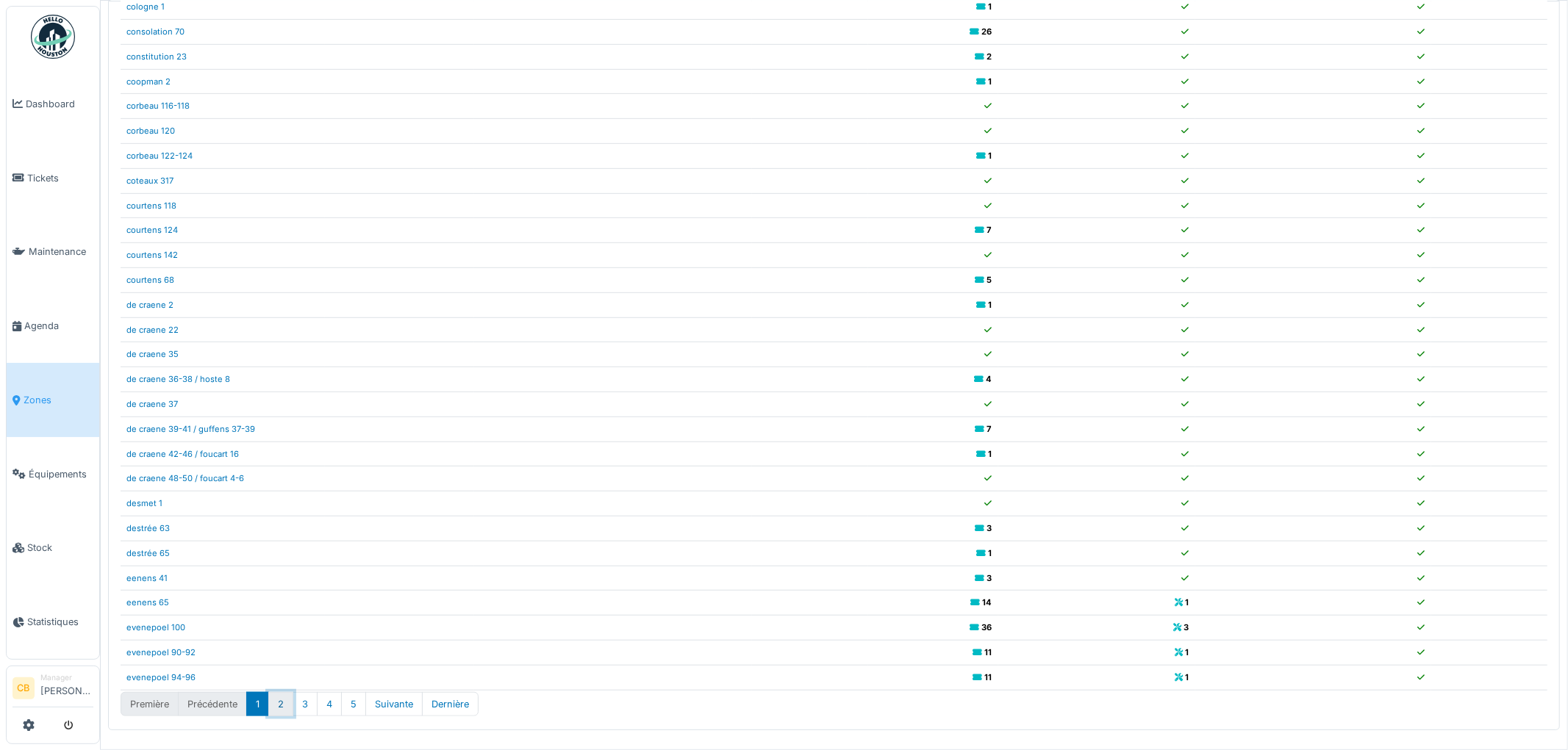
click at [282, 700] on button "2" at bounding box center [280, 704] width 25 height 24
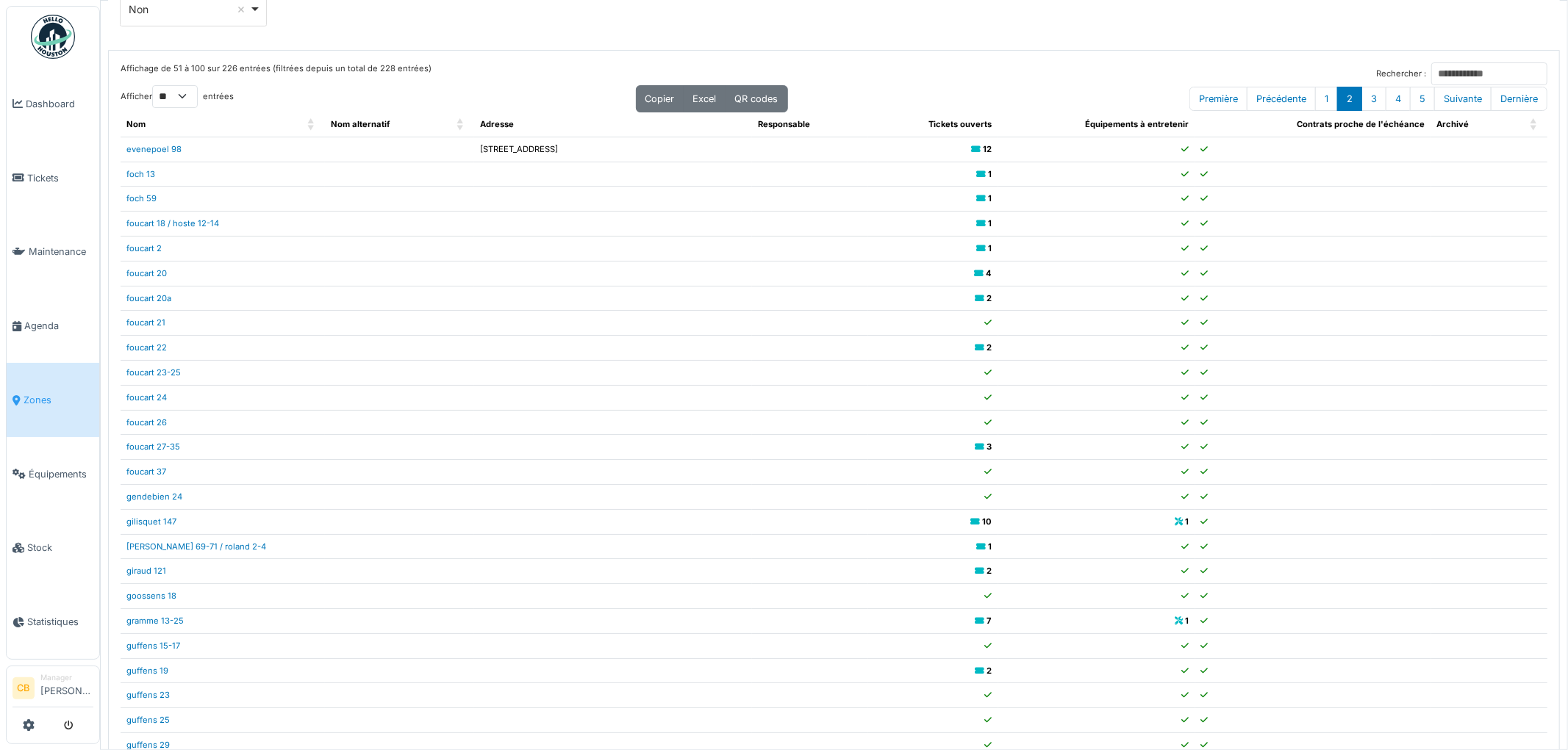
scroll to position [0, 0]
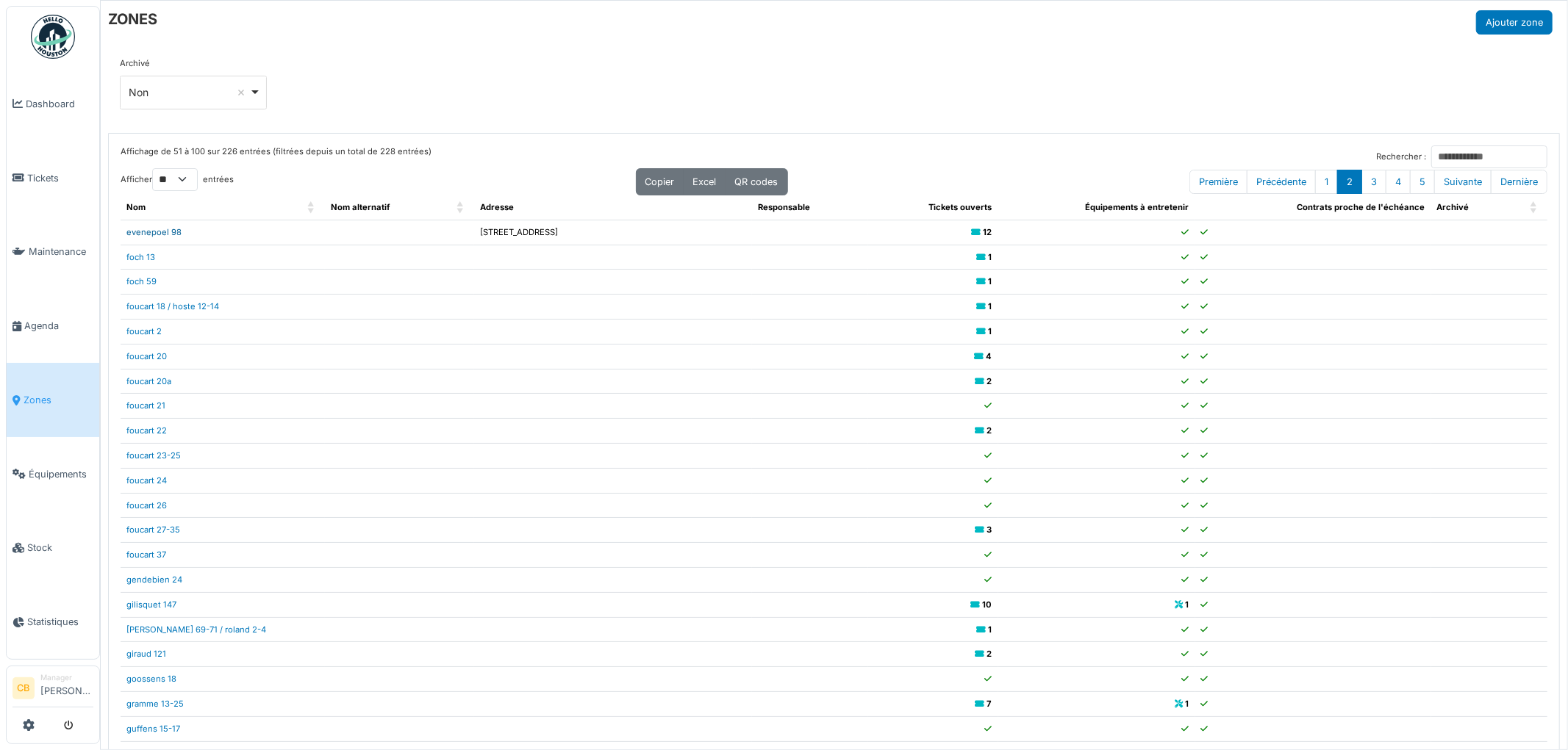
click at [158, 232] on link "evenepoel 98" at bounding box center [153, 232] width 55 height 10
click at [39, 179] on span "Tickets" at bounding box center [60, 178] width 66 height 14
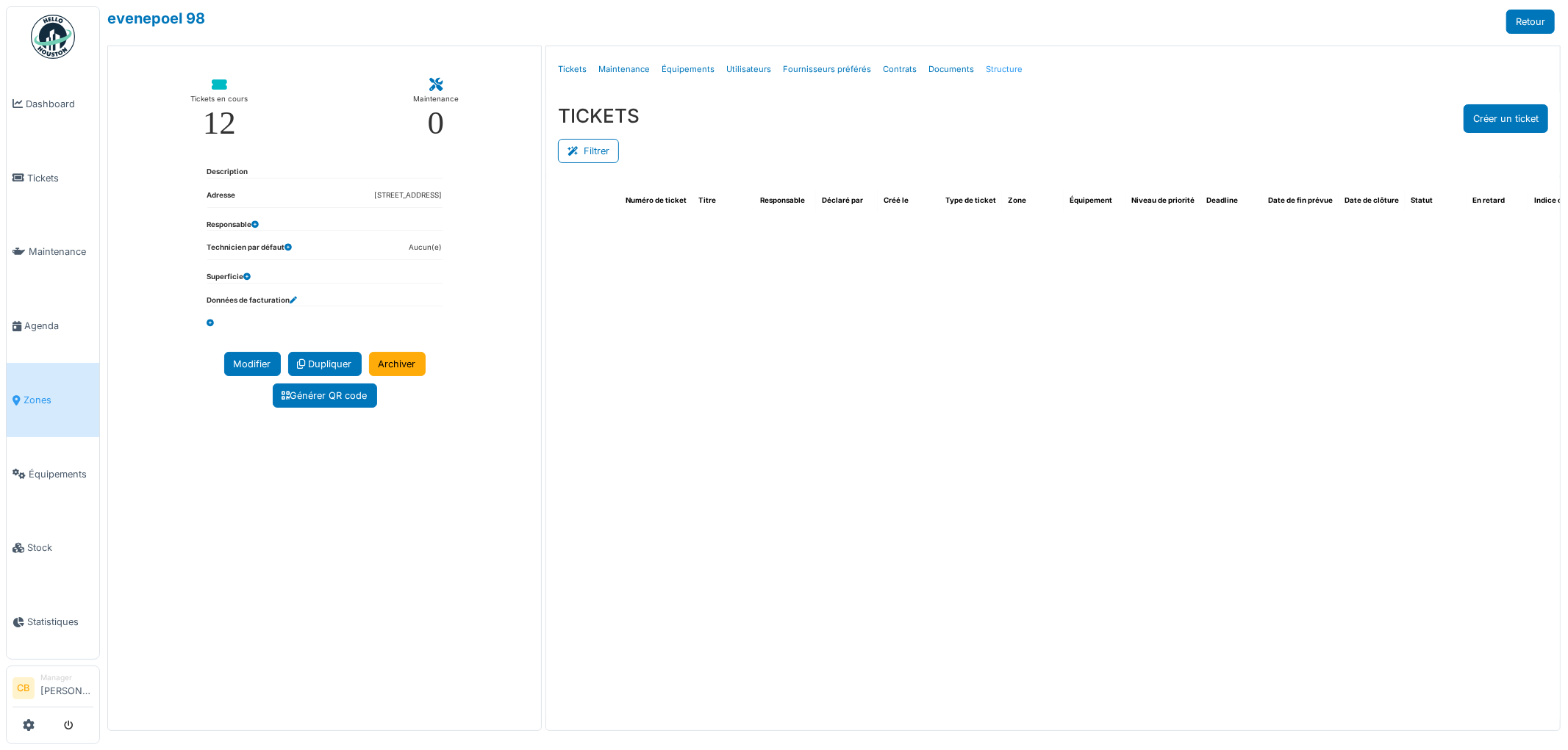
click at [992, 64] on link "Structure" at bounding box center [1004, 69] width 49 height 35
select select "***"
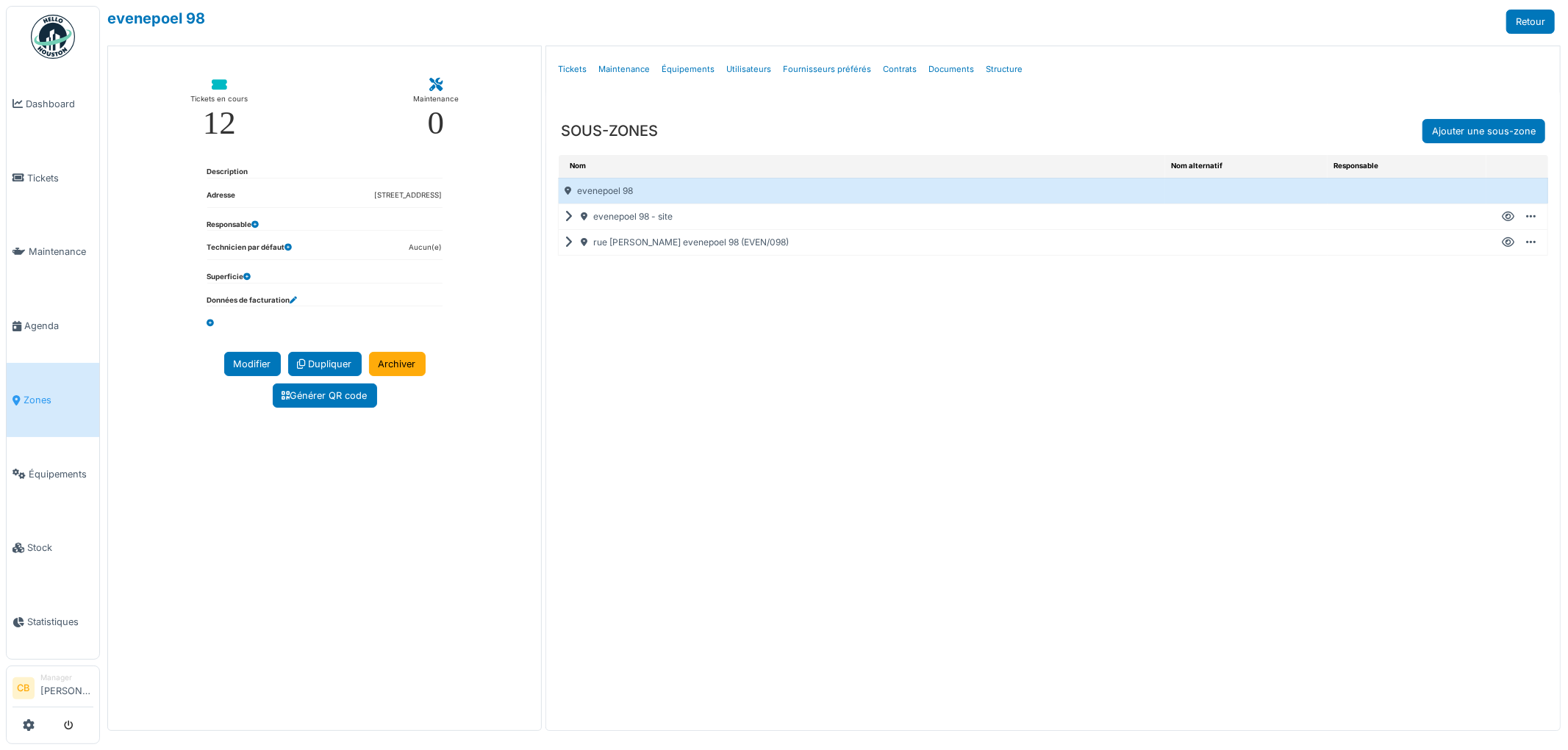
click at [568, 243] on icon at bounding box center [572, 243] width 14 height 1
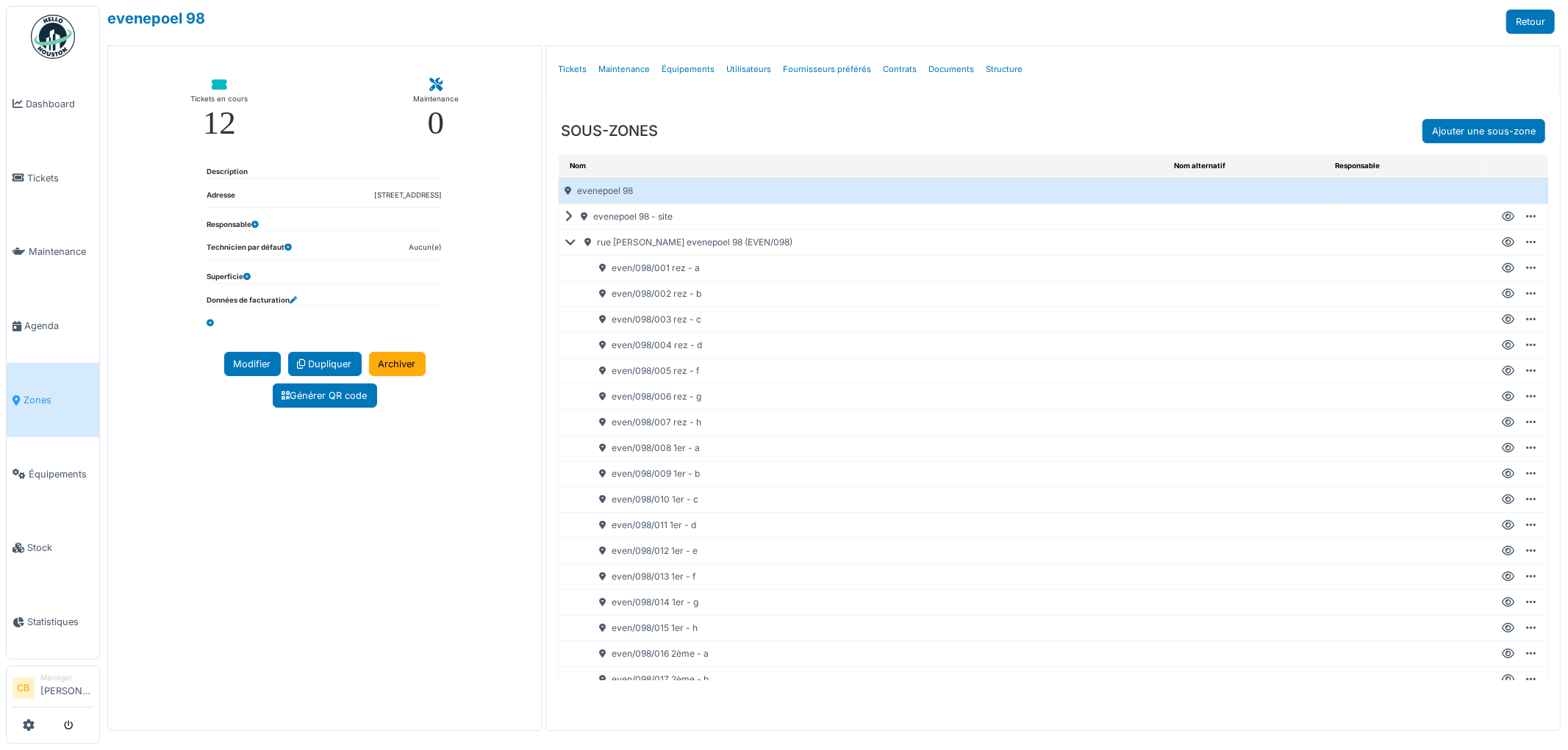
click at [1502, 268] on icon at bounding box center [1508, 268] width 12 height 1
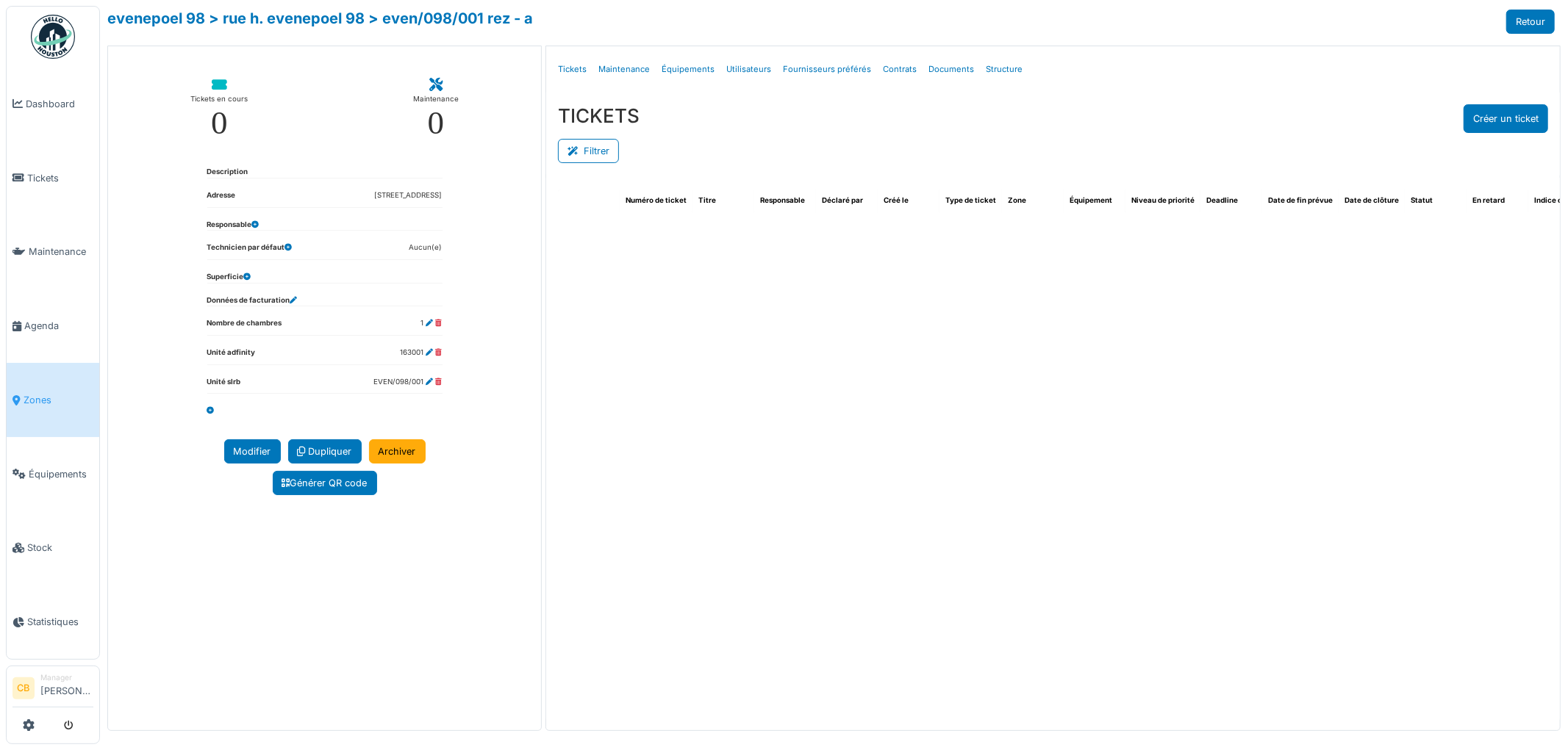
select select "***"
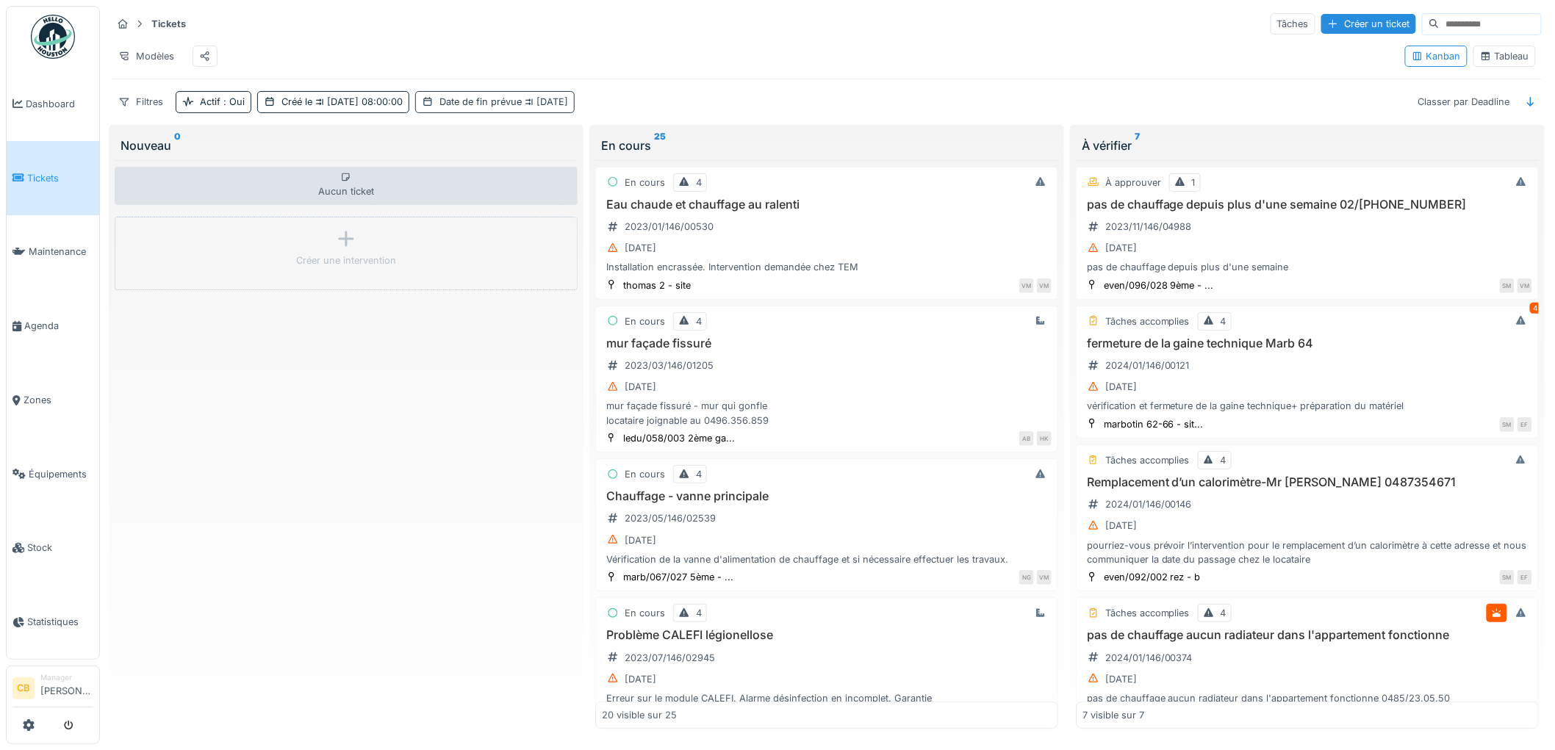
click at [530, 109] on div "Date de fin prévue [DATE]" at bounding box center [504, 102] width 129 height 14
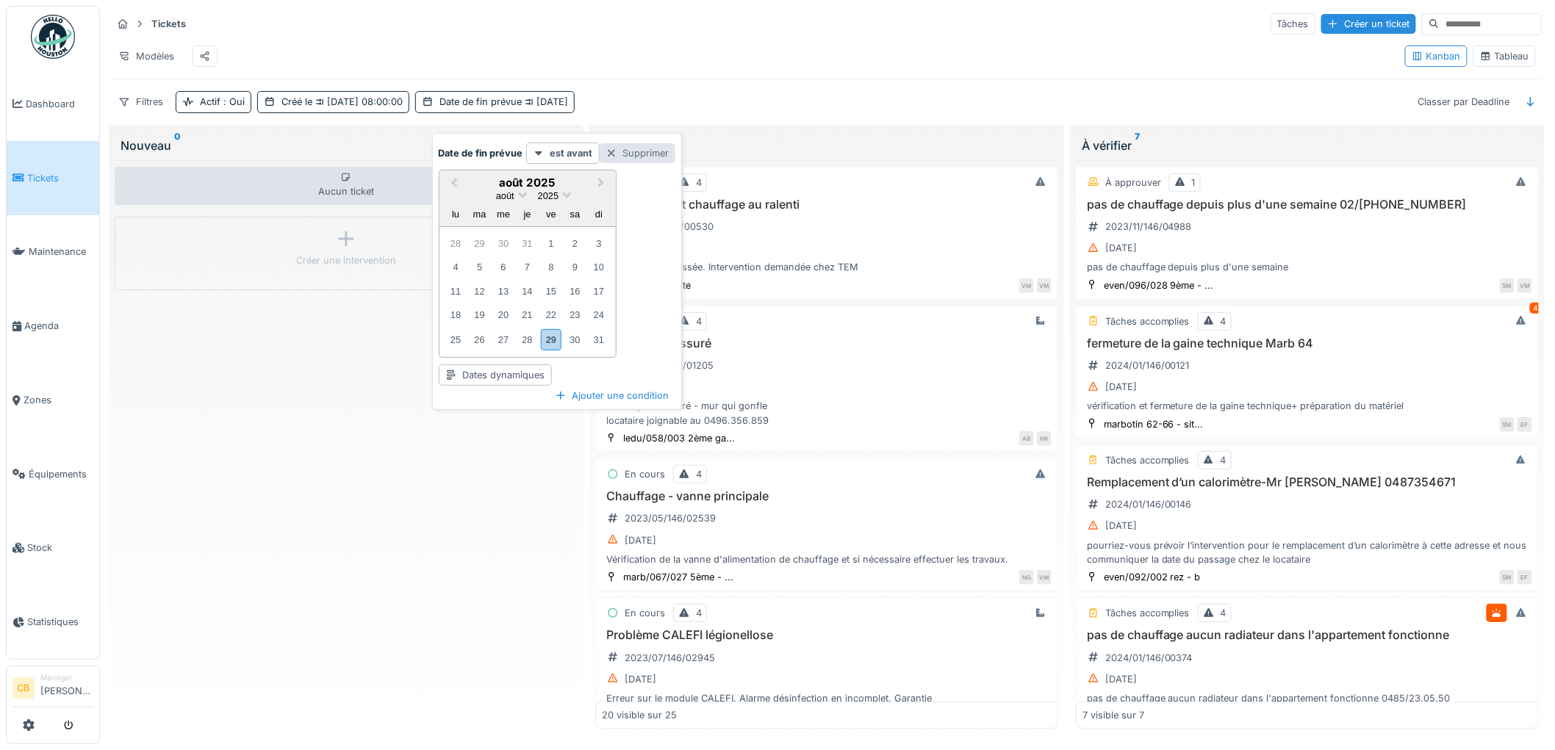
click at [608, 154] on div at bounding box center [612, 153] width 12 height 14
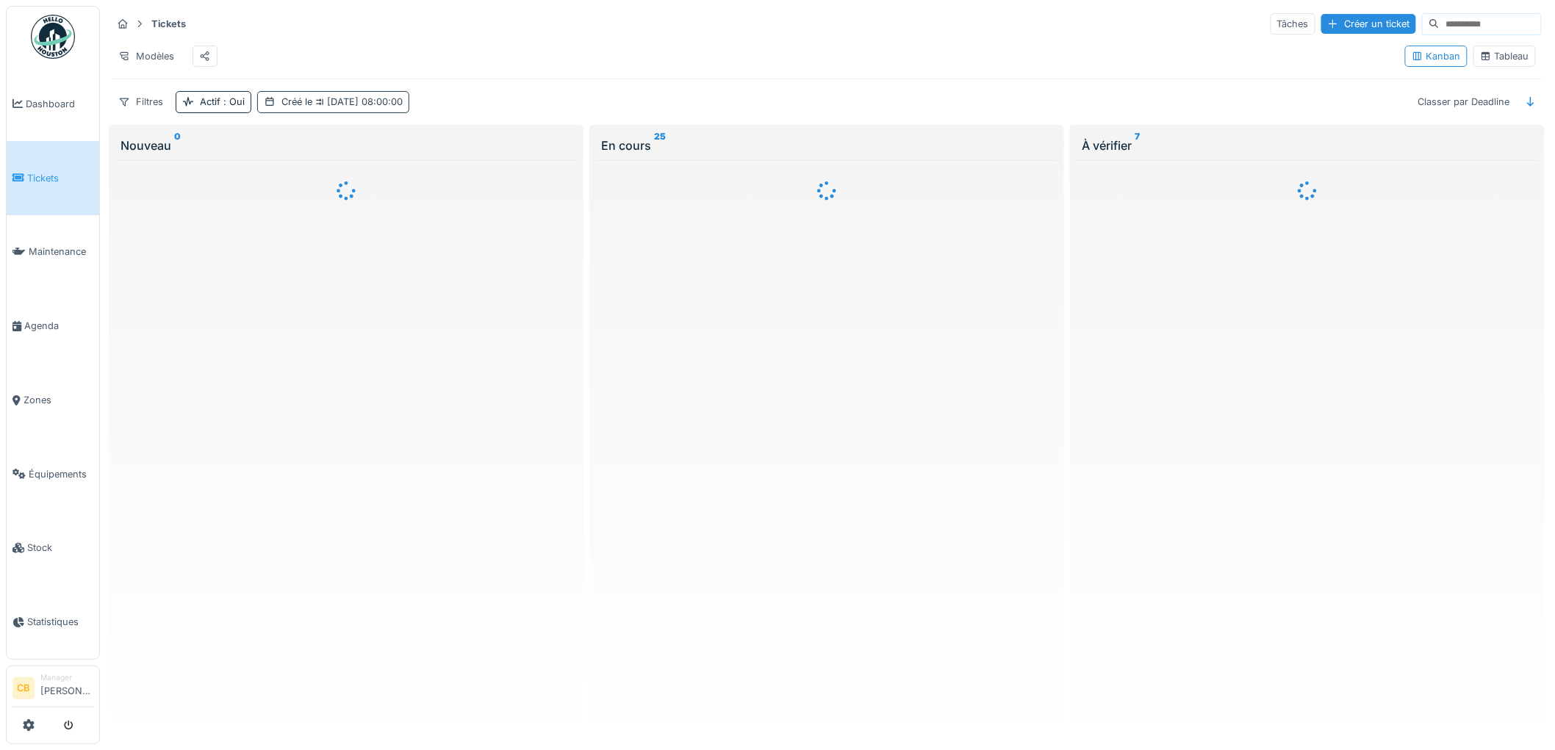
click at [365, 107] on span "[DATE] 08:00:00" at bounding box center [357, 101] width 90 height 11
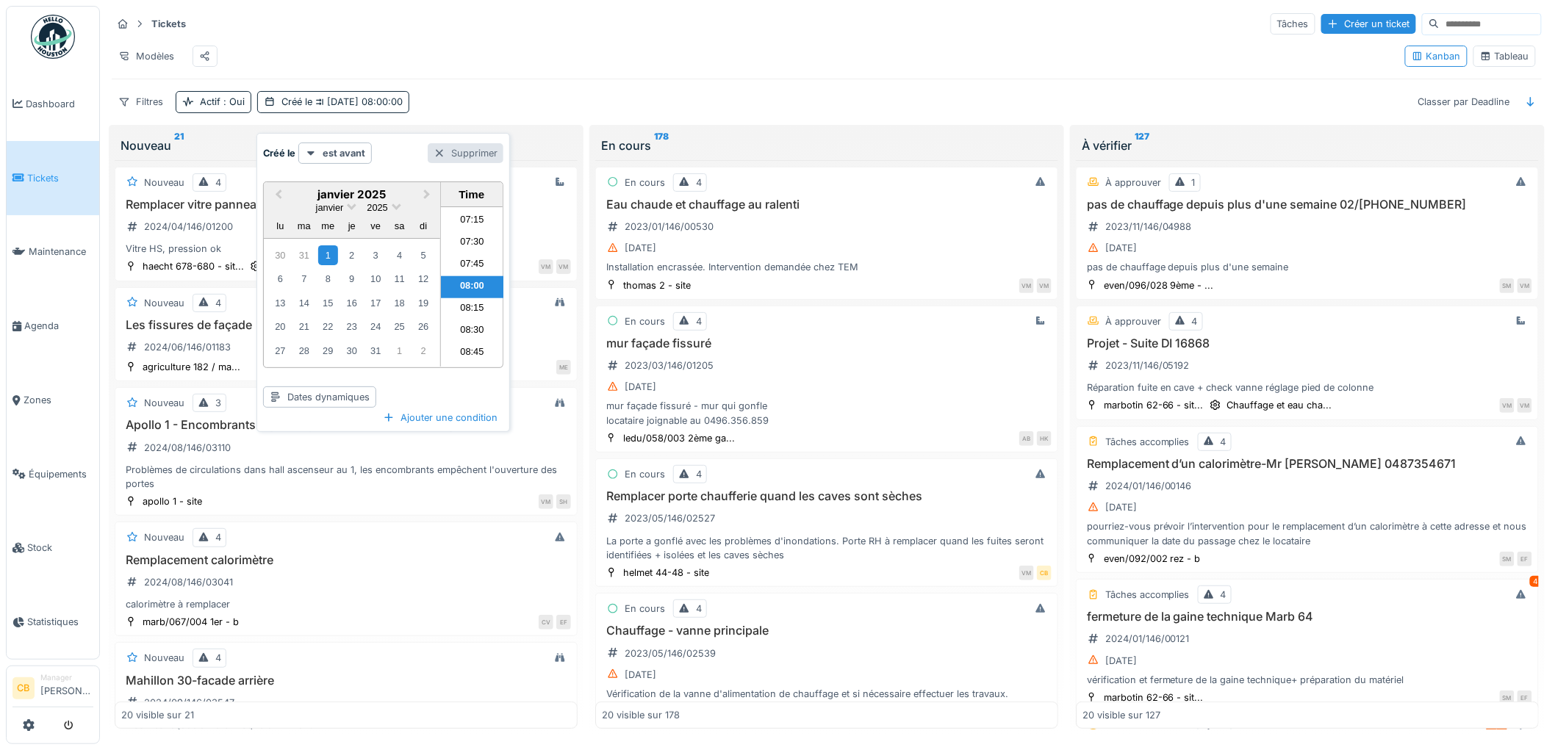
click at [439, 150] on div at bounding box center [440, 153] width 12 height 14
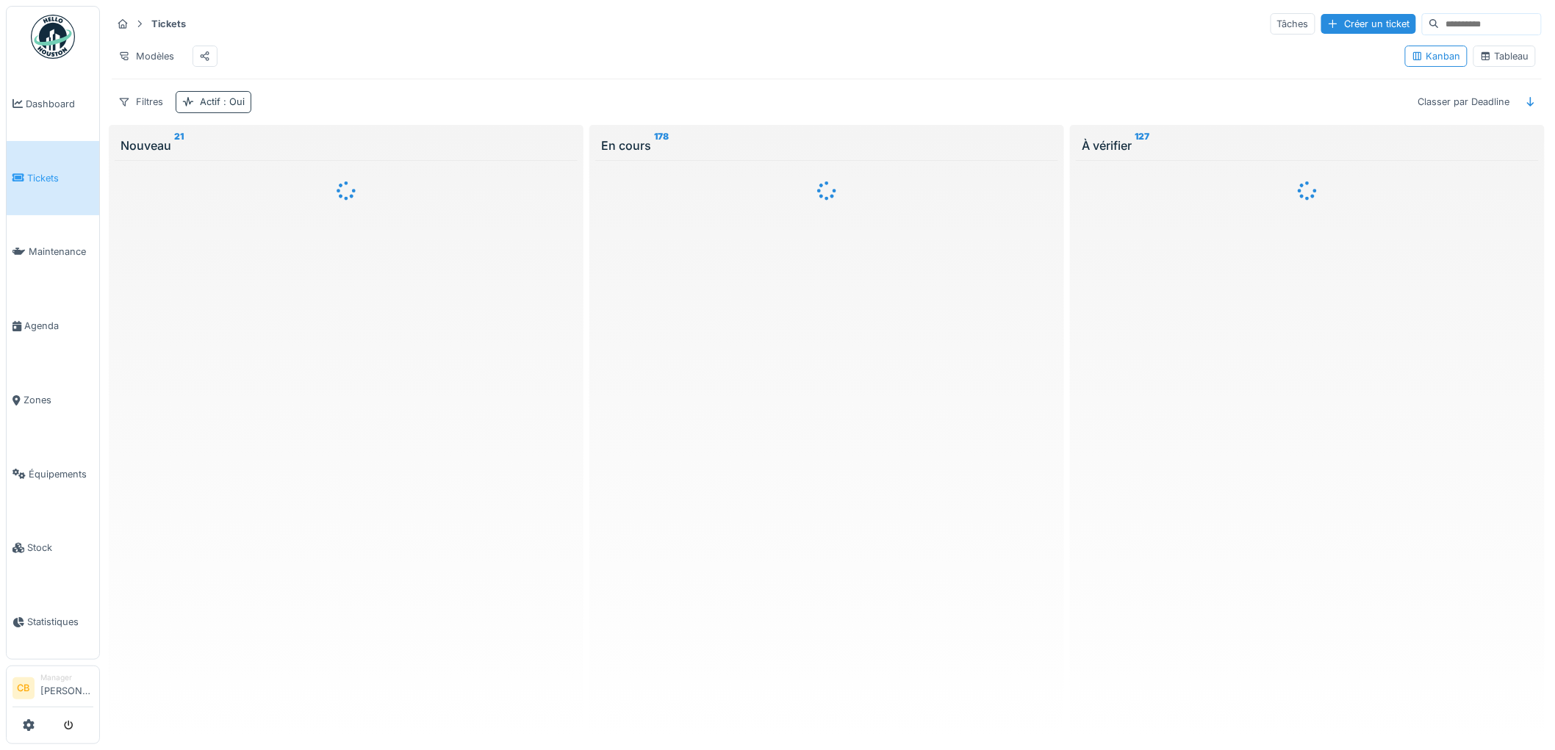
click at [229, 107] on span ": Oui" at bounding box center [233, 101] width 24 height 11
click at [265, 152] on div at bounding box center [265, 153] width 12 height 14
click at [156, 112] on div "Filtres" at bounding box center [141, 101] width 58 height 21
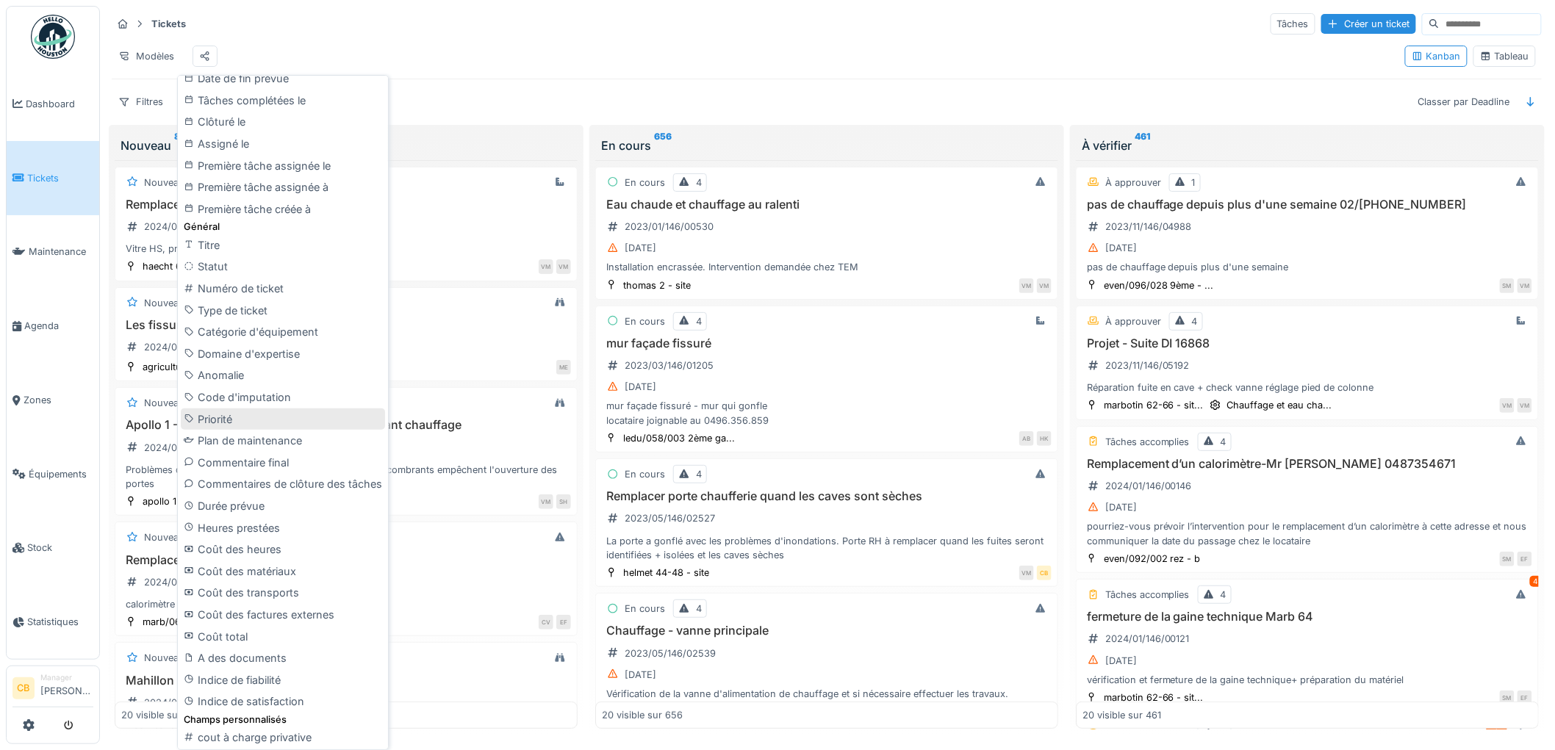
scroll to position [9, 0]
